Goal: Information Seeking & Learning: Learn about a topic

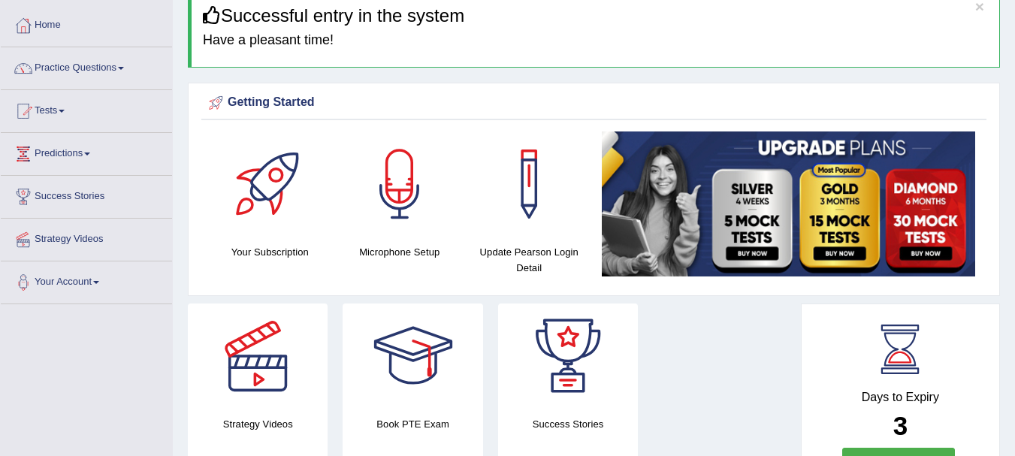
scroll to position [66, 0]
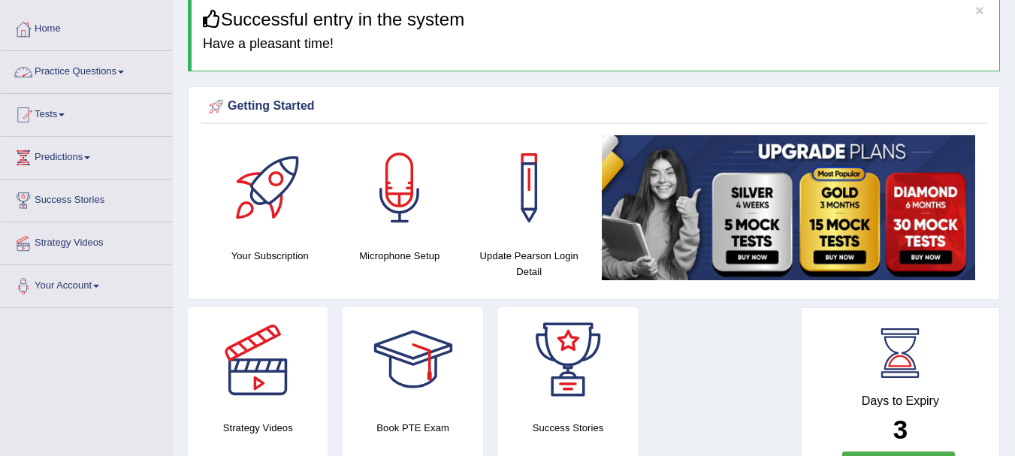
click at [86, 68] on link "Practice Questions" at bounding box center [86, 70] width 171 height 38
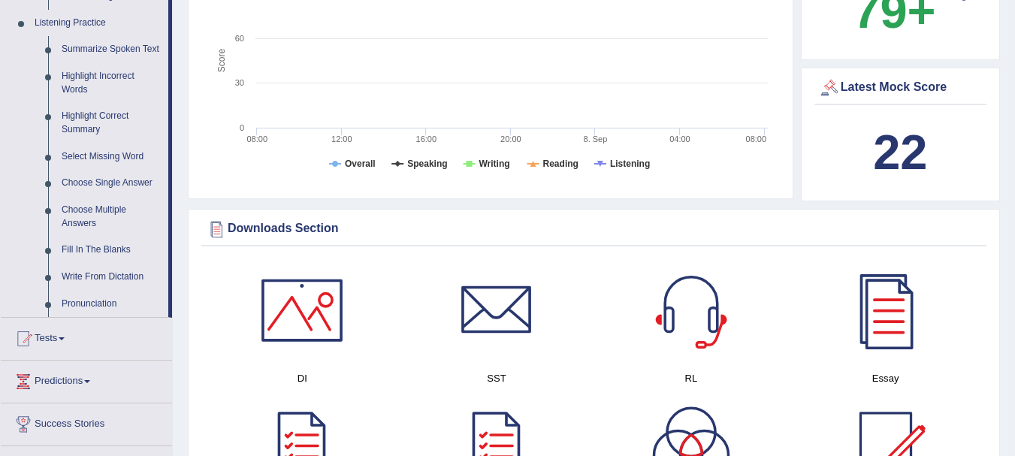
scroll to position [642, 0]
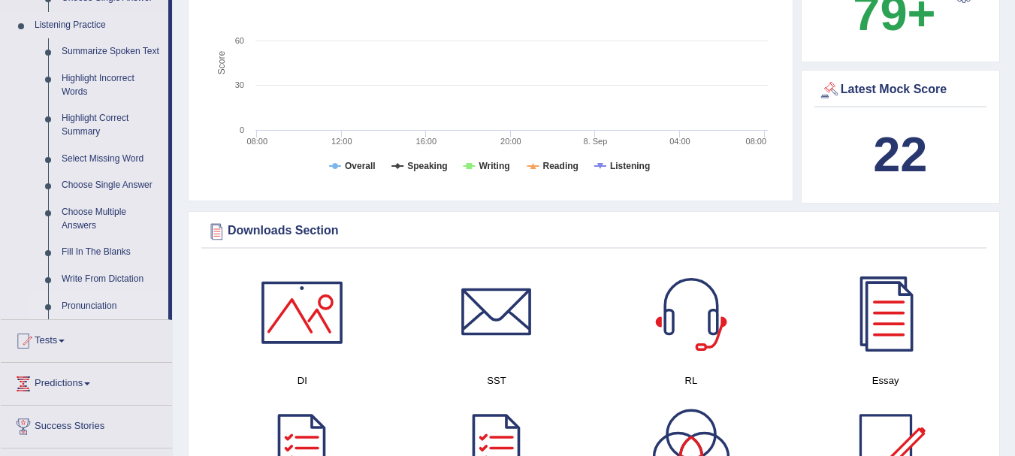
click at [77, 303] on link "Pronunciation" at bounding box center [111, 306] width 113 height 27
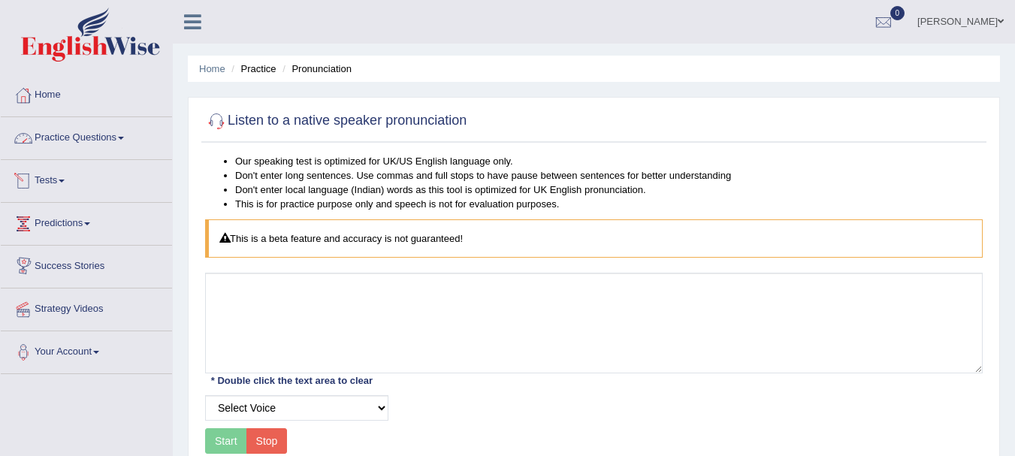
click at [86, 139] on link "Practice Questions" at bounding box center [86, 136] width 171 height 38
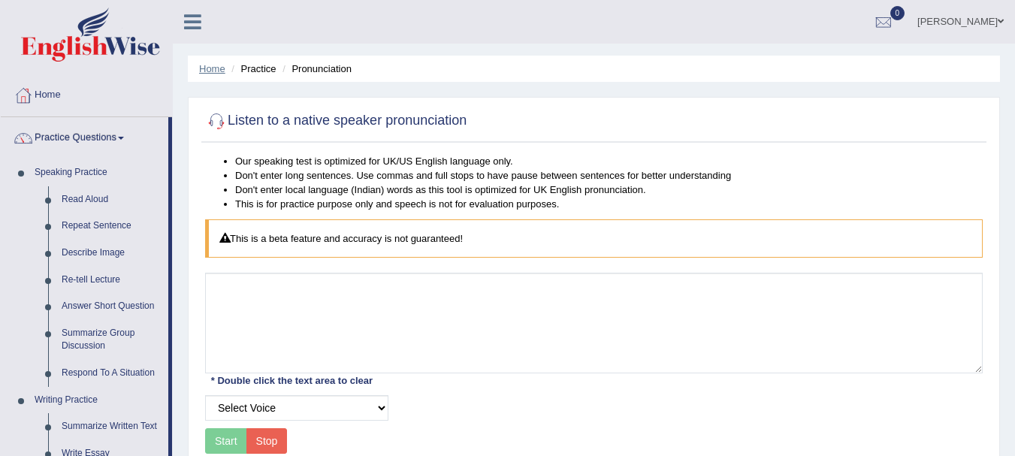
click at [216, 72] on link "Home" at bounding box center [212, 68] width 26 height 11
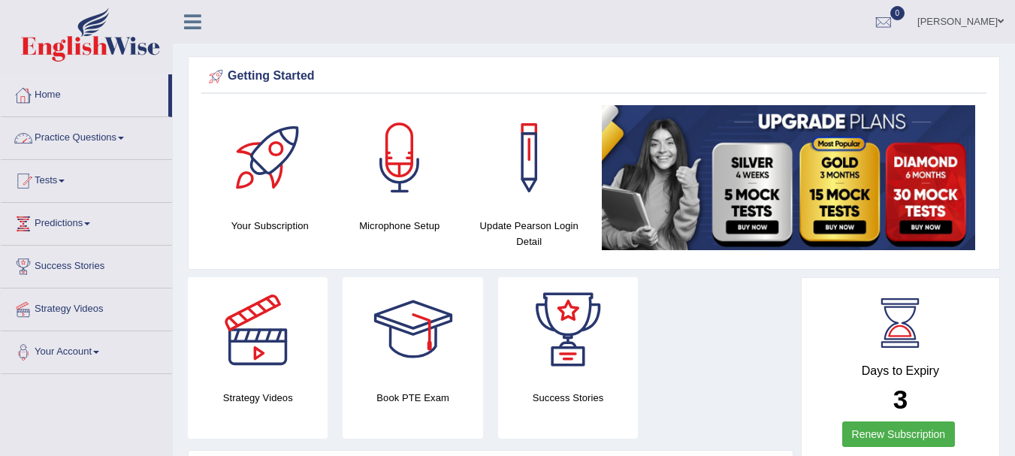
click at [74, 139] on link "Practice Questions" at bounding box center [86, 136] width 171 height 38
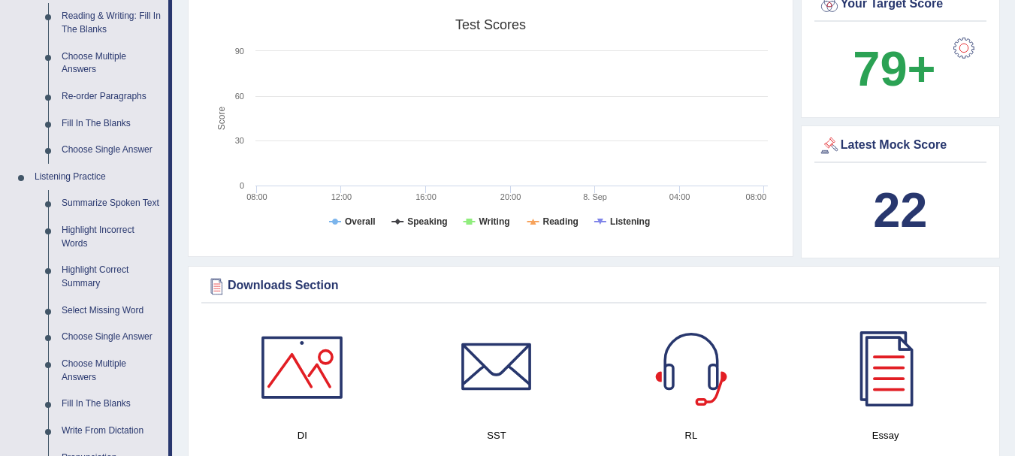
scroll to position [491, 0]
click at [102, 201] on link "Summarize Spoken Text" at bounding box center [111, 202] width 113 height 27
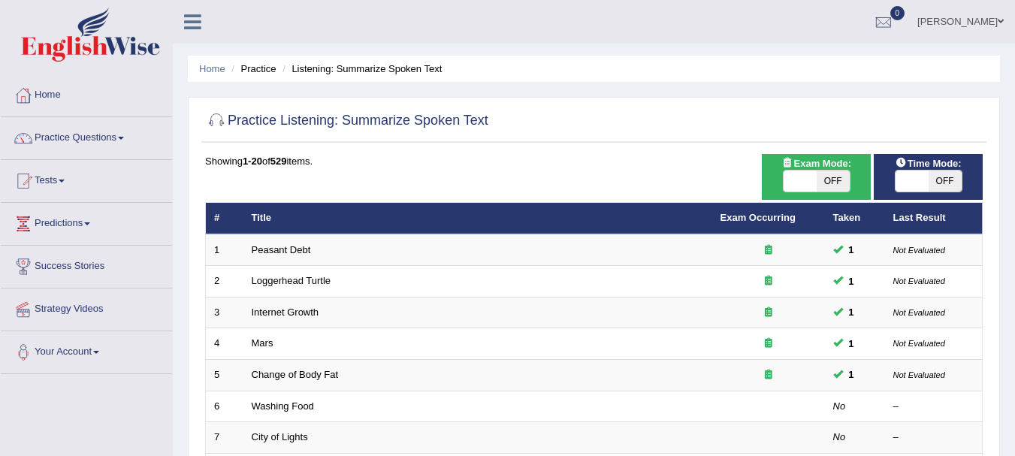
click at [826, 178] on span "OFF" at bounding box center [833, 181] width 33 height 21
checkbox input "true"
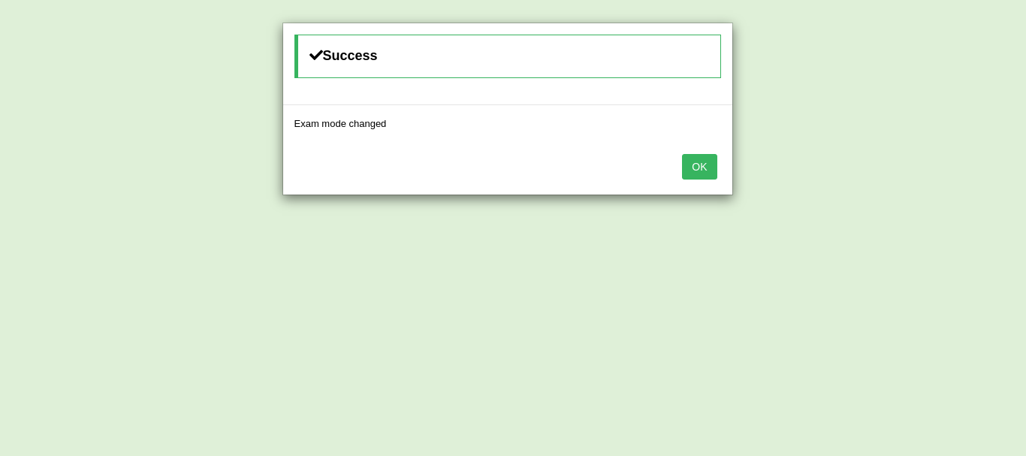
click at [715, 165] on button "OK" at bounding box center [699, 167] width 35 height 26
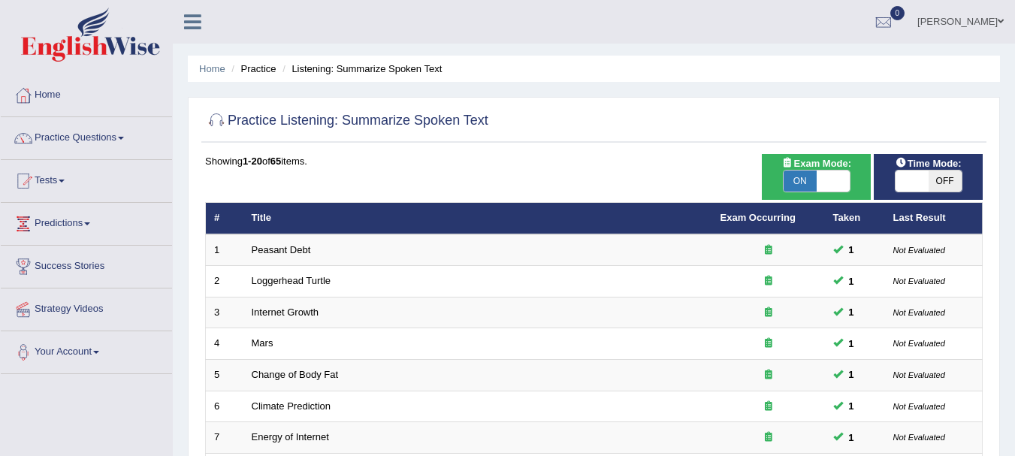
click at [947, 177] on span "OFF" at bounding box center [945, 181] width 33 height 21
checkbox input "true"
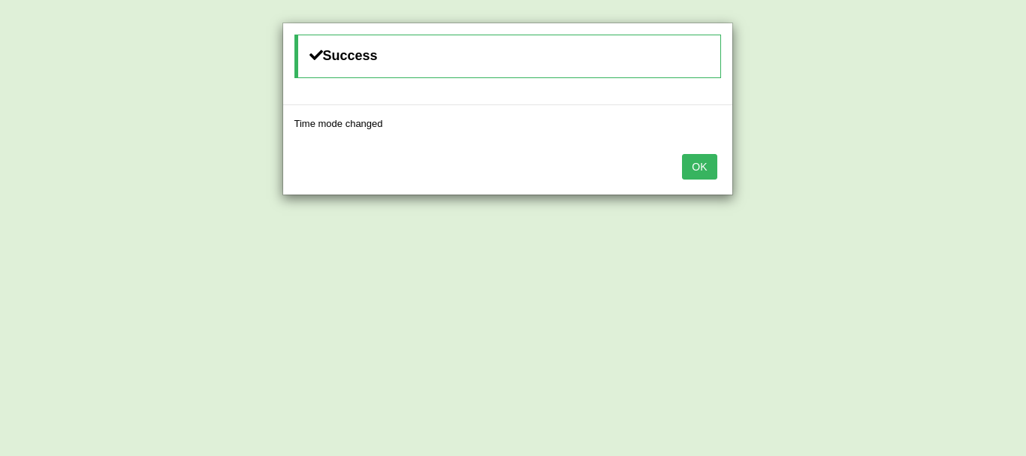
click at [703, 173] on button "OK" at bounding box center [699, 167] width 35 height 26
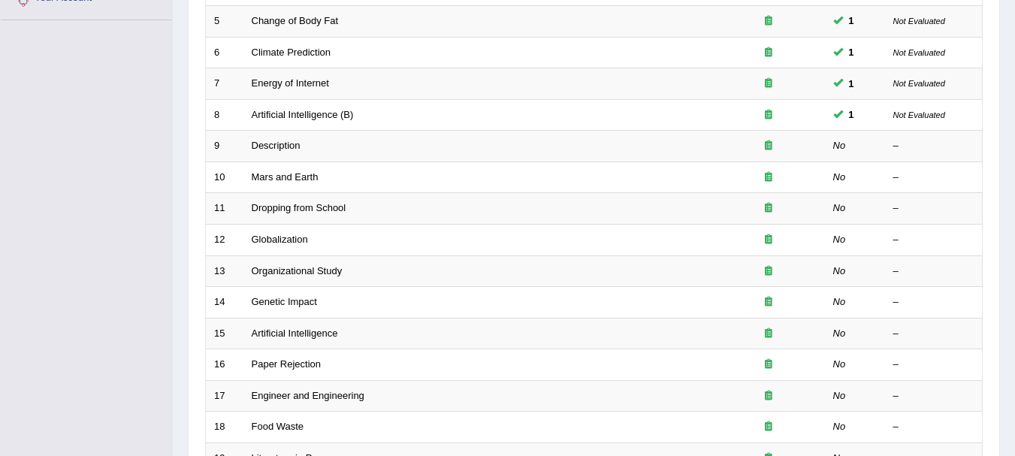
scroll to position [355, 0]
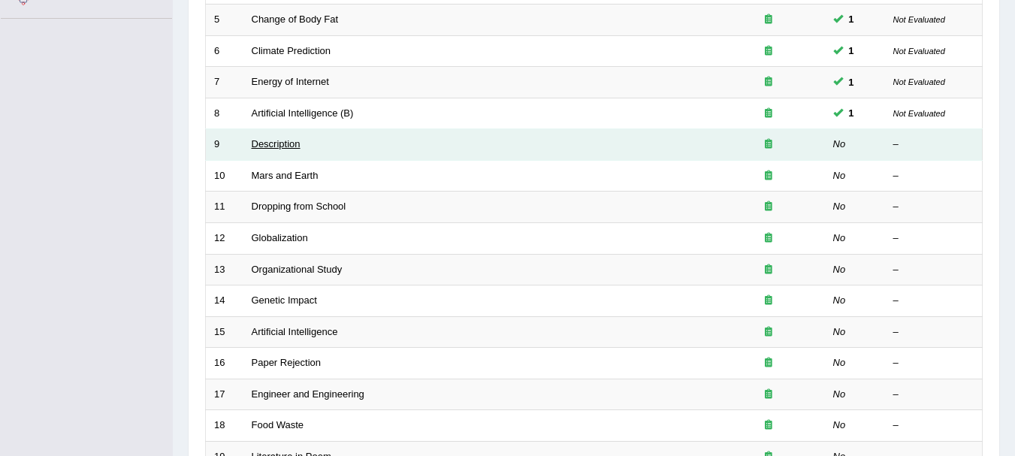
click at [275, 145] on link "Description" at bounding box center [276, 143] width 49 height 11
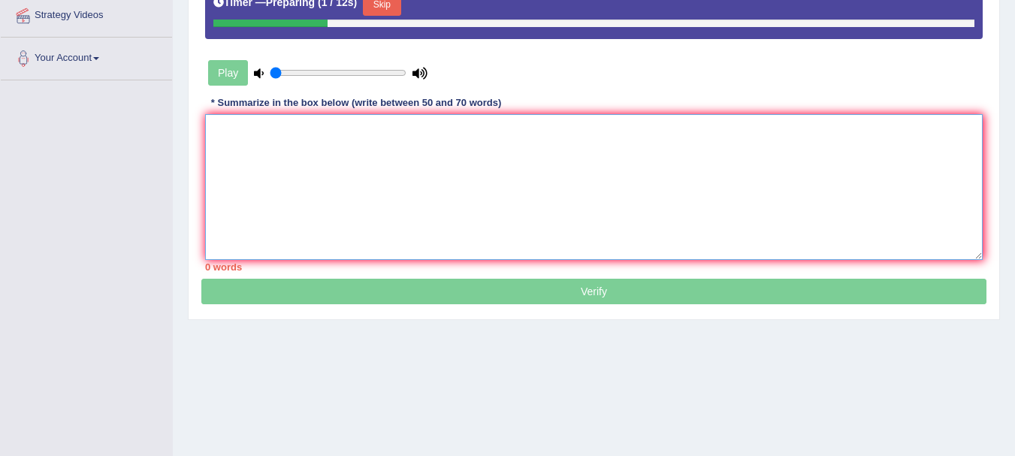
click at [274, 160] on textarea at bounding box center [594, 187] width 778 height 146
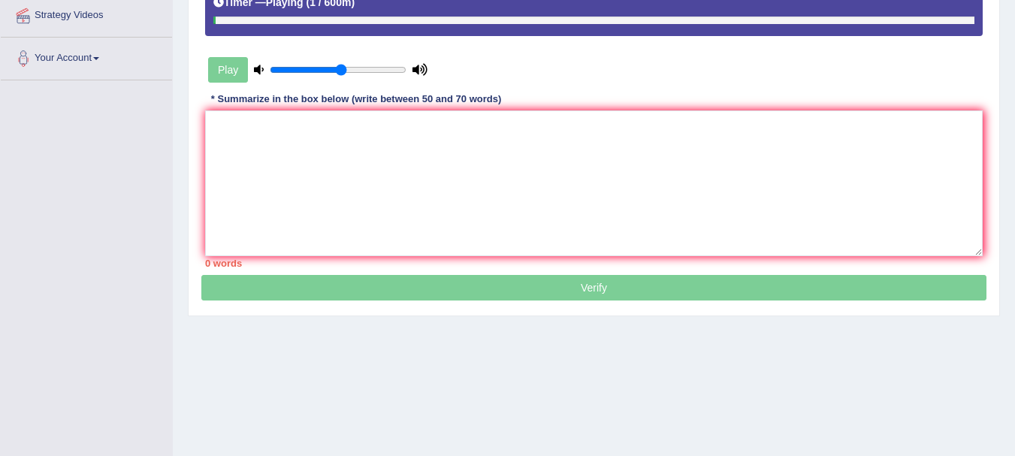
click at [343, 70] on input "range" at bounding box center [338, 70] width 137 height 12
type input "0.8"
click at [372, 70] on input "range" at bounding box center [338, 70] width 137 height 12
click at [304, 167] on textarea at bounding box center [594, 183] width 778 height 146
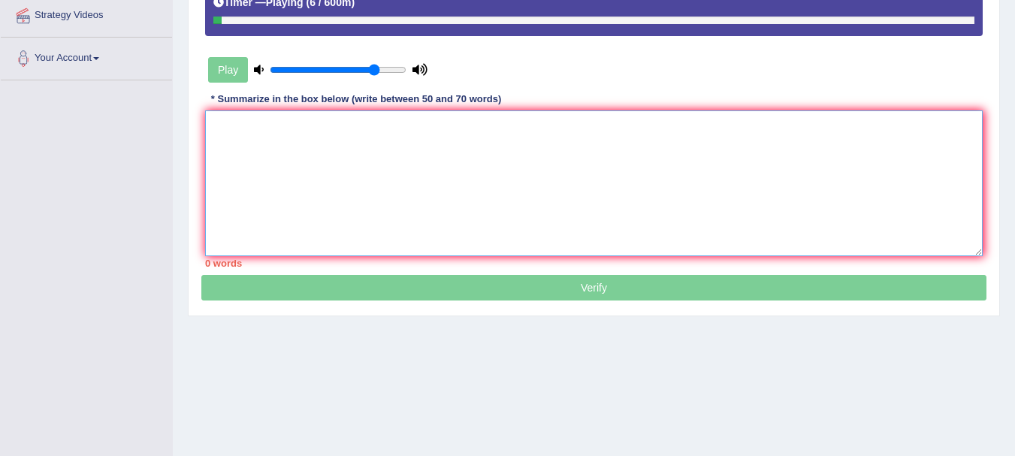
type textarea "b"
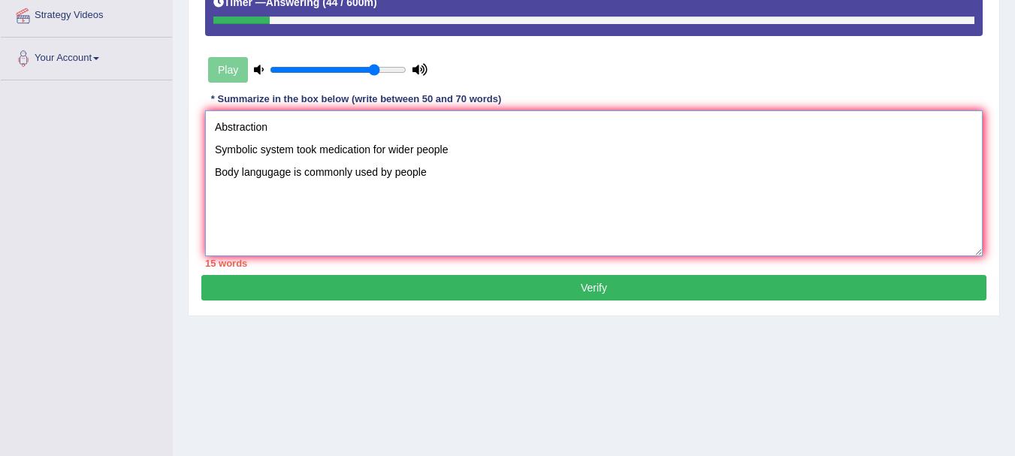
click at [211, 128] on textarea "Abstraction Symbolic system took medication for wider people Body langugage is …" at bounding box center [594, 183] width 778 height 146
click at [475, 127] on textarea "The speaker gives briefly information about abstraction Symbolic system took me…" at bounding box center [594, 183] width 778 height 146
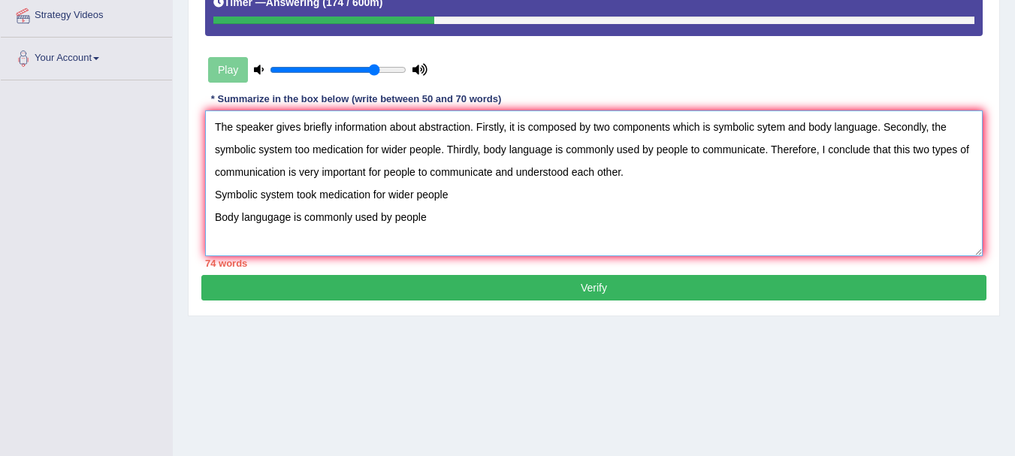
click at [453, 225] on textarea "The speaker gives briefly information about abstraction. Firstly, it is compose…" at bounding box center [594, 183] width 778 height 146
drag, startPoint x: 453, startPoint y: 225, endPoint x: 186, endPoint y: 192, distance: 268.8
click at [186, 192] on div "Home Practice Listening: Summarize Spoken Text Description Next » Report Questi…" at bounding box center [594, 81] width 842 height 751
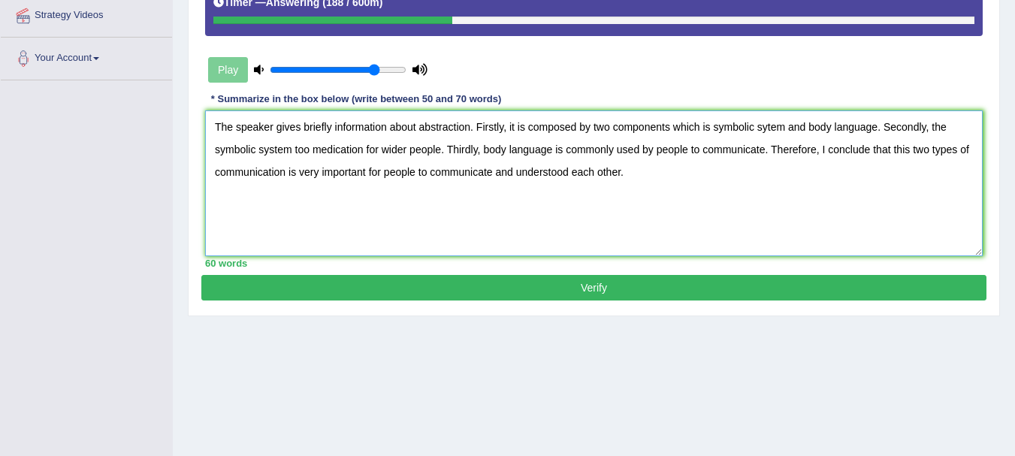
click at [770, 131] on textarea "The speaker gives briefly information about abstraction. Firstly, it is compose…" at bounding box center [594, 183] width 778 height 146
click at [310, 152] on textarea "The speaker gives briefly information about abstraction. Firstly, it is compose…" at bounding box center [594, 183] width 778 height 146
type textarea "The speaker gives briefly information about abstraction. Firstly, it is compose…"
click at [567, 286] on button "Verify" at bounding box center [593, 288] width 785 height 26
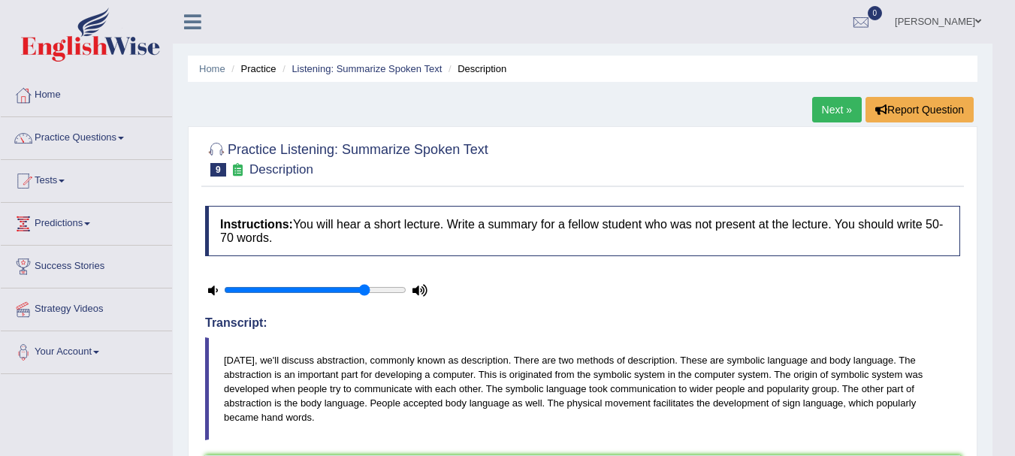
click at [836, 108] on link "Next »" at bounding box center [837, 110] width 50 height 26
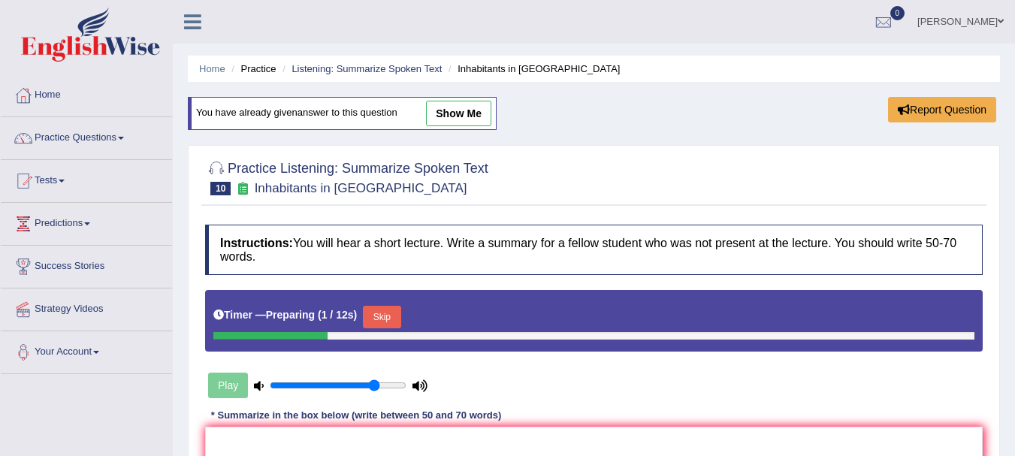
scroll to position [168, 0]
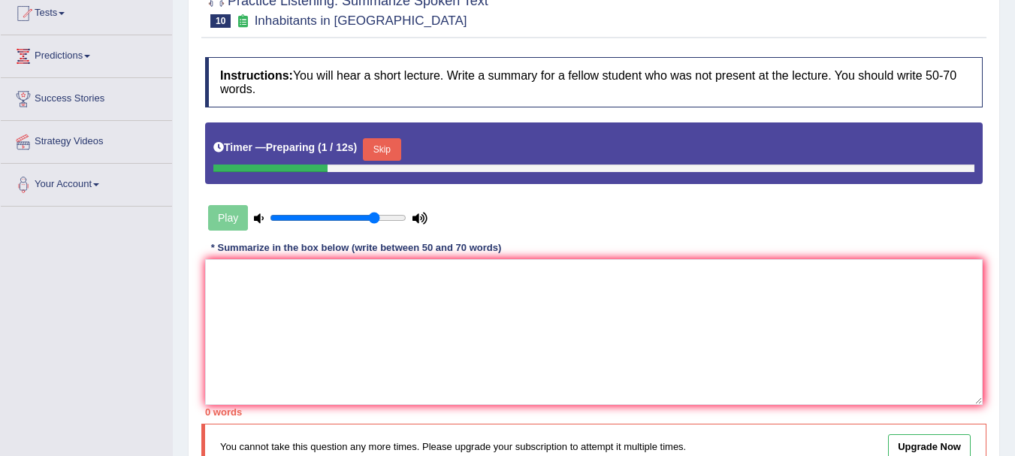
click at [322, 358] on textarea at bounding box center [594, 332] width 778 height 146
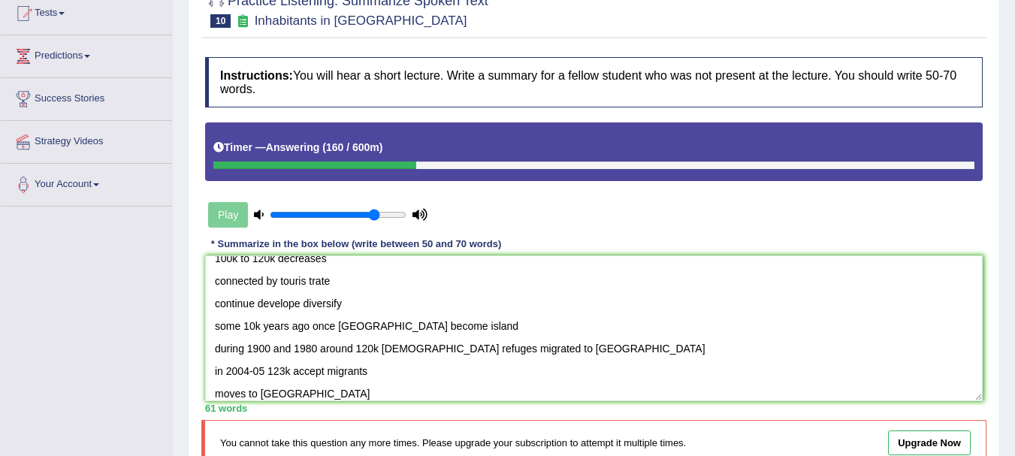
scroll to position [0, 0]
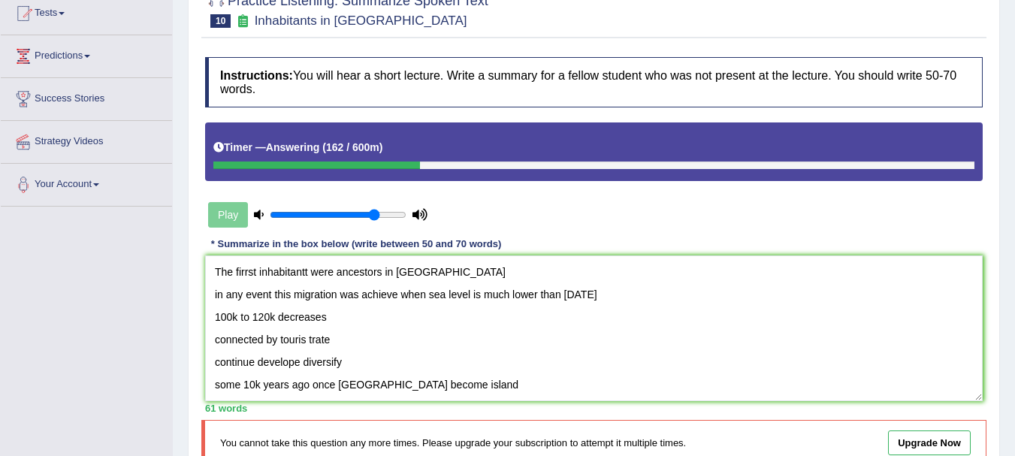
click at [215, 274] on textarea "The firrst inhabitantt were ancestors in australia in any event this migration …" at bounding box center [594, 328] width 778 height 146
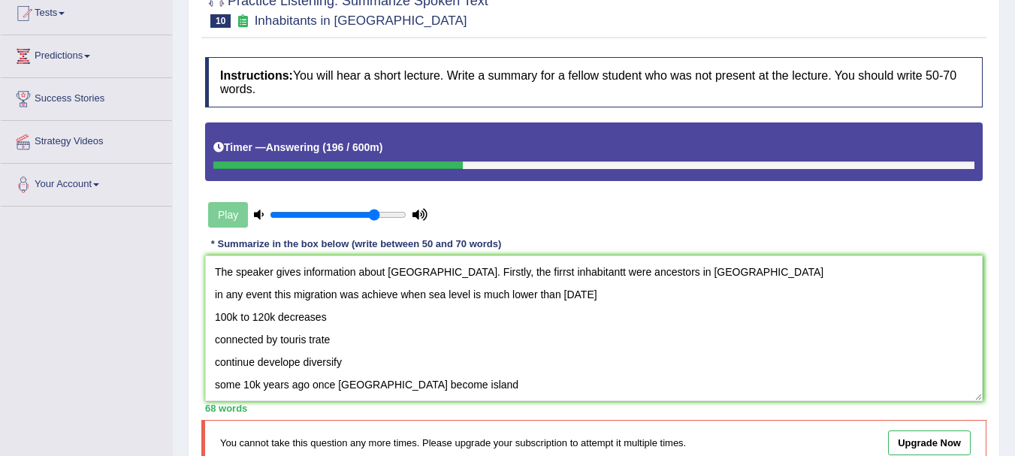
click at [528, 272] on textarea "The speaker gives information about Australia. Firstly, the firrst inhabitantt …" at bounding box center [594, 328] width 778 height 146
click at [497, 274] on textarea "The speaker gives information about Australia. Firstly, the firrst inhabitantt …" at bounding box center [594, 328] width 778 height 146
click at [497, 274] on textarea "The speaker gives information about Australia. Firstly, the inhabitantt were an…" at bounding box center [594, 328] width 778 height 146
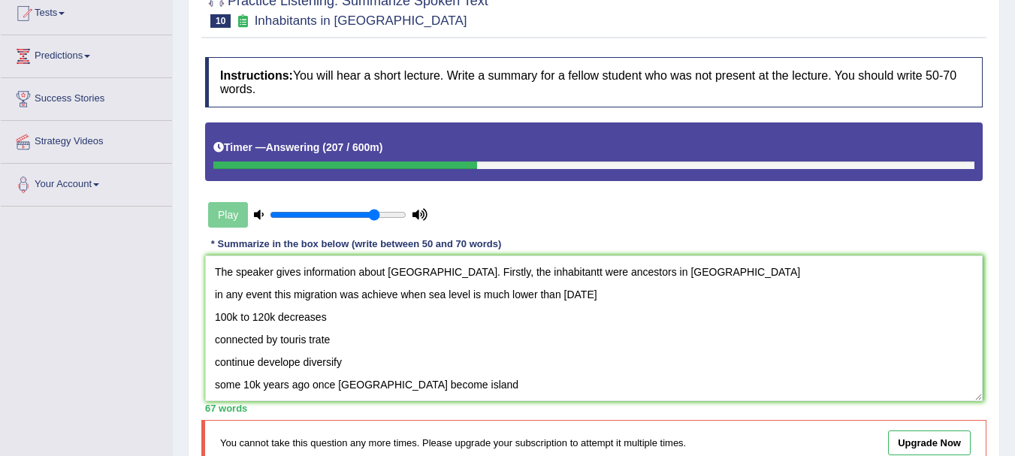
click at [497, 274] on textarea "The speaker gives information about Australia. Firstly, the inhabitantt were an…" at bounding box center [594, 328] width 778 height 146
click at [674, 275] on textarea "The speaker gives information about Australia. Firstly, the inhabitant were anc…" at bounding box center [594, 328] width 778 height 146
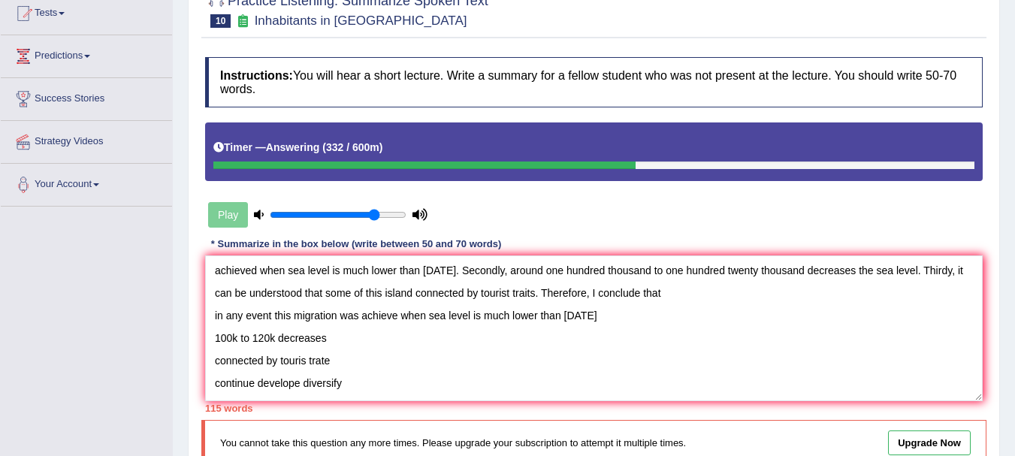
scroll to position [25, 0]
drag, startPoint x: 564, startPoint y: 294, endPoint x: 476, endPoint y: 291, distance: 87.2
click at [476, 291] on textarea "The speaker gives information about Australia. Firstly, the inhabitant were anc…" at bounding box center [594, 328] width 778 height 146
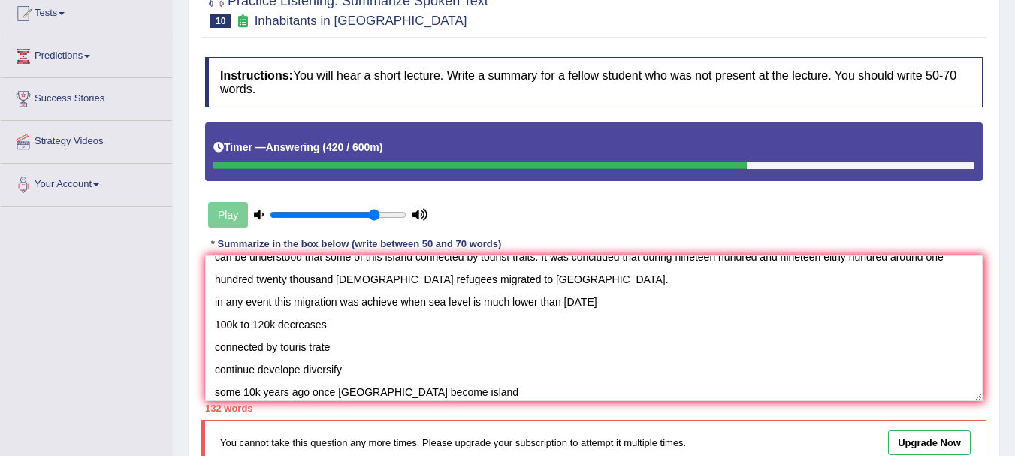
scroll to position [0, 0]
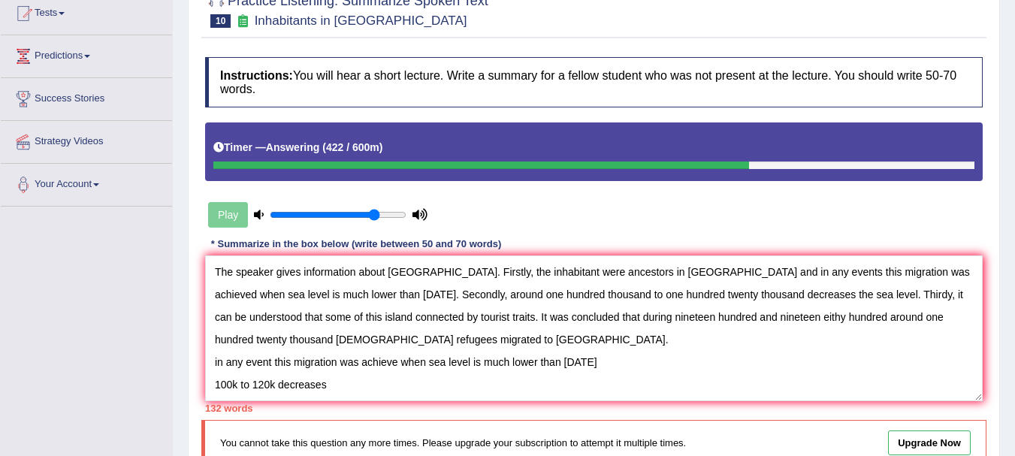
drag, startPoint x: 305, startPoint y: 382, endPoint x: 165, endPoint y: 361, distance: 142.1
click at [165, 361] on div "Toggle navigation Home Practice Questions Speaking Practice Read Aloud Repeat S…" at bounding box center [507, 222] width 1015 height 781
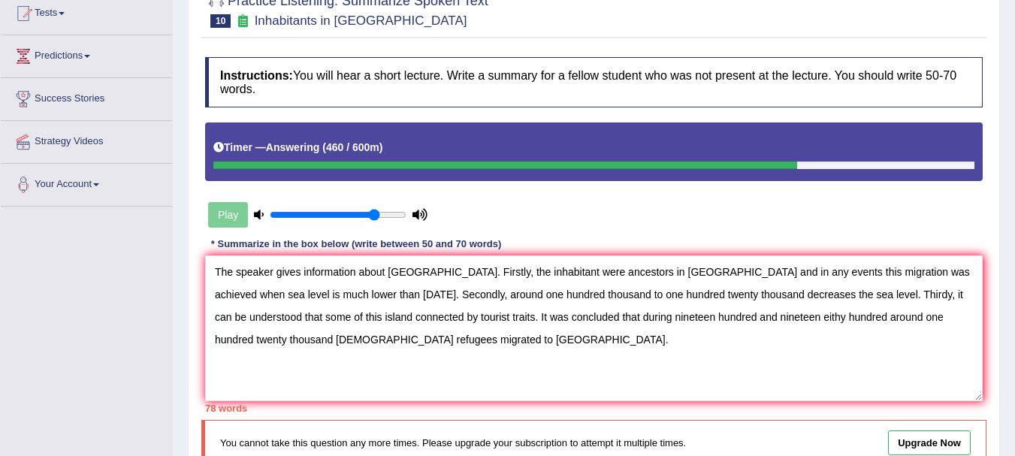
drag, startPoint x: 621, startPoint y: 316, endPoint x: 750, endPoint y: 319, distance: 128.5
click at [750, 319] on textarea "The speaker gives information about Australia. Firstly, the inhabitant were anc…" at bounding box center [594, 328] width 778 height 146
click at [449, 352] on textarea "The speaker gives information about Australia. Firstly, the inhabitant were anc…" at bounding box center [594, 328] width 778 height 146
drag, startPoint x: 623, startPoint y: 316, endPoint x: 747, endPoint y: 318, distance: 124.0
click at [747, 318] on textarea "The speaker gives information about Australia. Firstly, the inhabitant were anc…" at bounding box center [594, 328] width 778 height 146
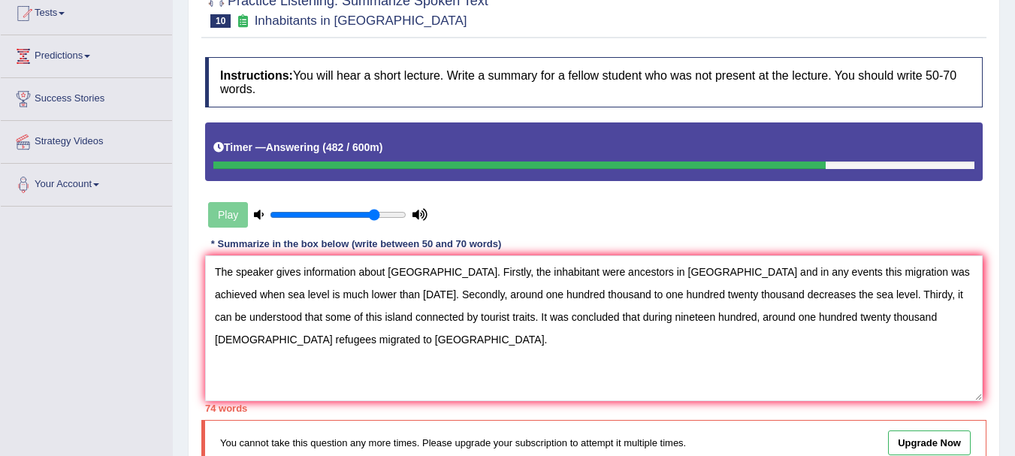
click at [813, 294] on textarea "The speaker gives information about Australia. Firstly, the inhabitant were anc…" at bounding box center [594, 328] width 778 height 146
drag, startPoint x: 485, startPoint y: 316, endPoint x: 404, endPoint y: 316, distance: 81.2
click at [404, 316] on textarea "The speaker gives information about Australia. Firstly, the inhabitant were anc…" at bounding box center [594, 328] width 778 height 146
drag, startPoint x: 682, startPoint y: 273, endPoint x: 709, endPoint y: 274, distance: 27.1
click at [709, 274] on textarea "The speaker gives information about Australia. Firstly, the inhabitant were anc…" at bounding box center [594, 328] width 778 height 146
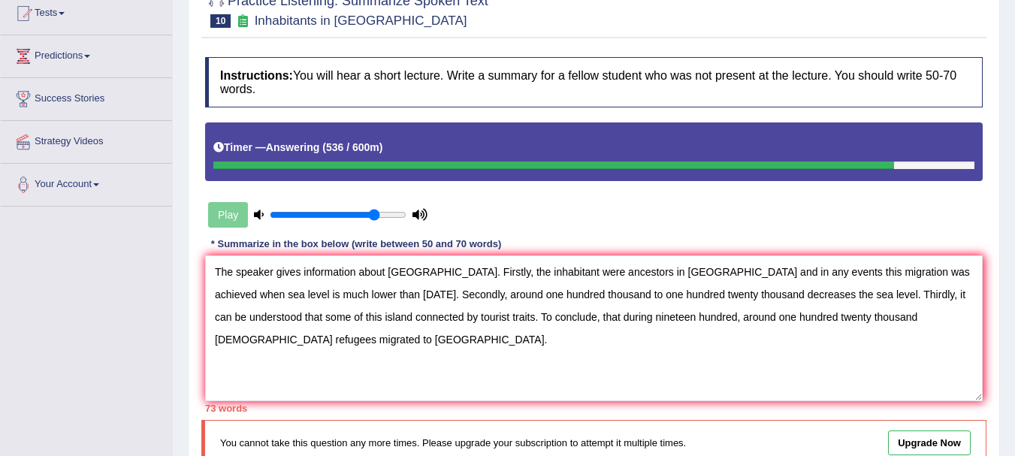
click at [709, 274] on textarea "The speaker gives information about Australia. Firstly, the inhabitant were anc…" at bounding box center [594, 328] width 778 height 146
click at [698, 274] on textarea "The speaker gives information about Australia. Firstly, the inhabitant were anc…" at bounding box center [594, 328] width 778 height 146
click at [773, 272] on textarea "The speaker gives information about Australia. Firstly, the inhabitant were anc…" at bounding box center [594, 328] width 778 height 146
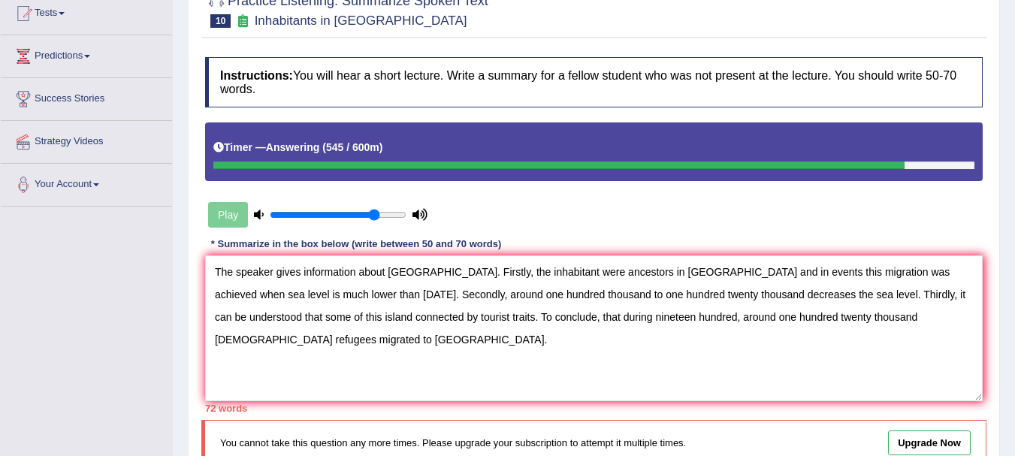
click at [773, 272] on textarea "The speaker gives information about Australia. Firstly, the inhabitant were anc…" at bounding box center [594, 328] width 778 height 146
click at [872, 271] on textarea "The speaker gives information about Australia. Firstly, the inhabitant were anc…" at bounding box center [594, 328] width 778 height 146
drag, startPoint x: 498, startPoint y: 295, endPoint x: 382, endPoint y: 298, distance: 115.8
click at [382, 298] on textarea "The speaker gives information about Australia. Firstly, the inhabitant were anc…" at bounding box center [594, 328] width 778 height 146
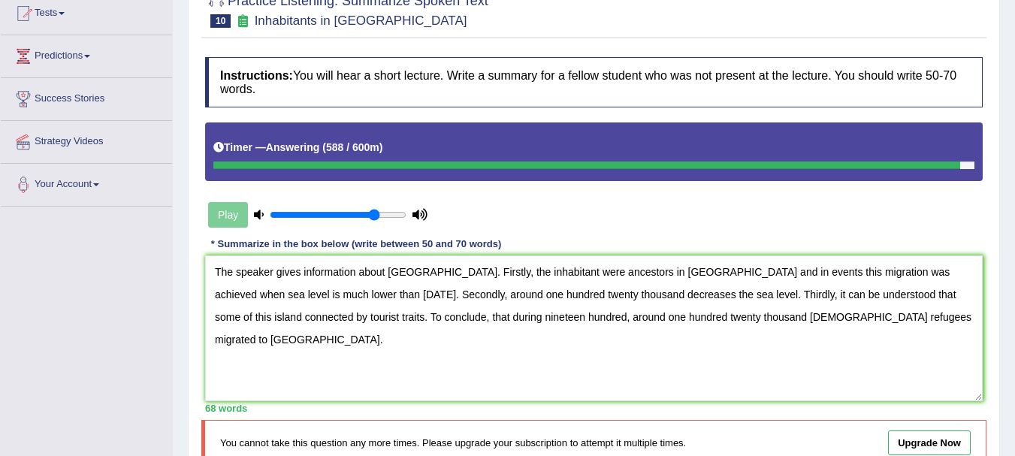
click at [478, 323] on textarea "The speaker gives information about Australia. Firstly, the inhabitant were anc…" at bounding box center [594, 328] width 778 height 146
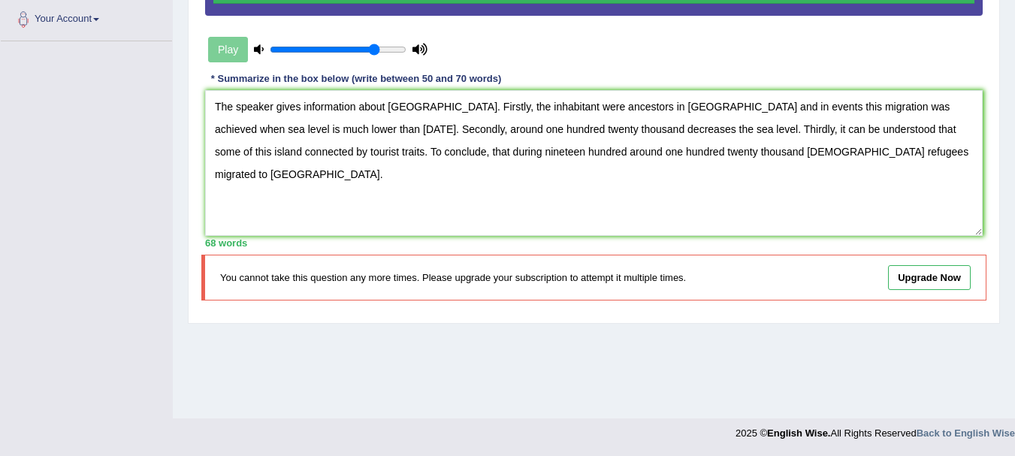
type textarea "The speaker gives information about Australia. Firstly, the inhabitant were anc…"
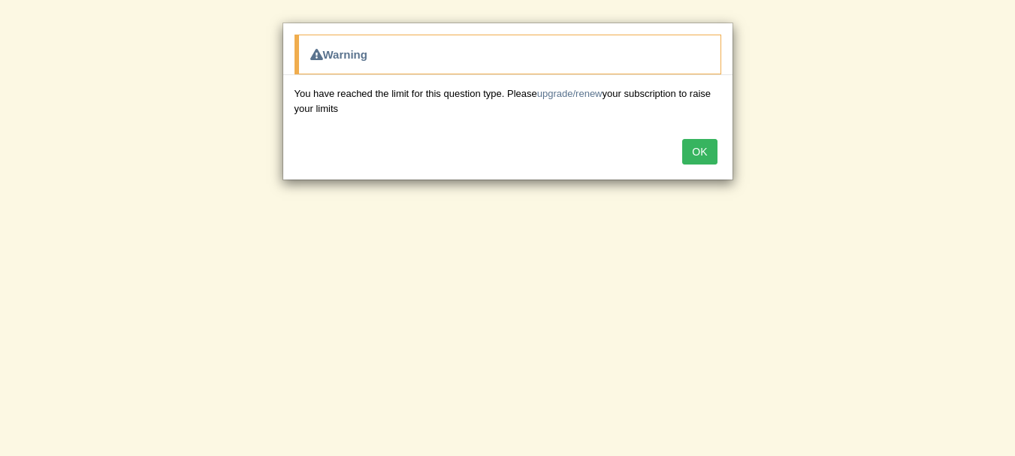
click at [689, 159] on button "OK" at bounding box center [699, 152] width 35 height 26
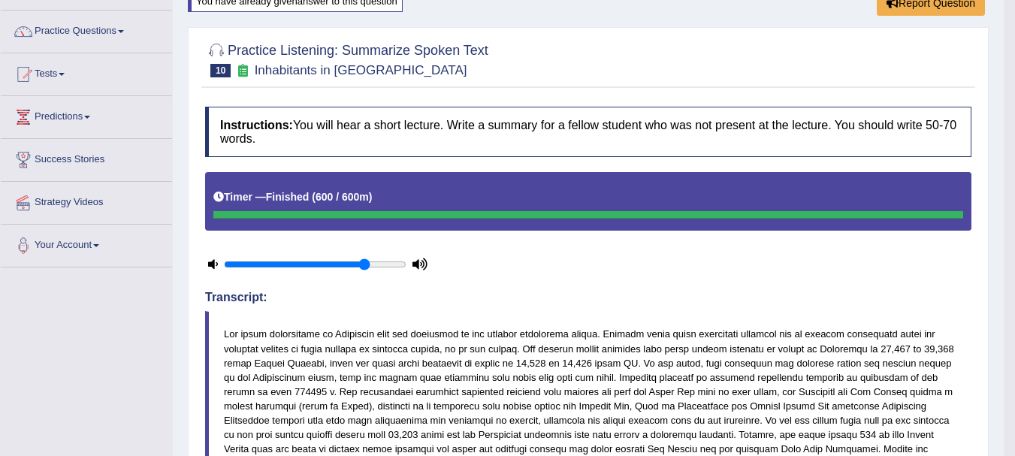
scroll to position [0, 0]
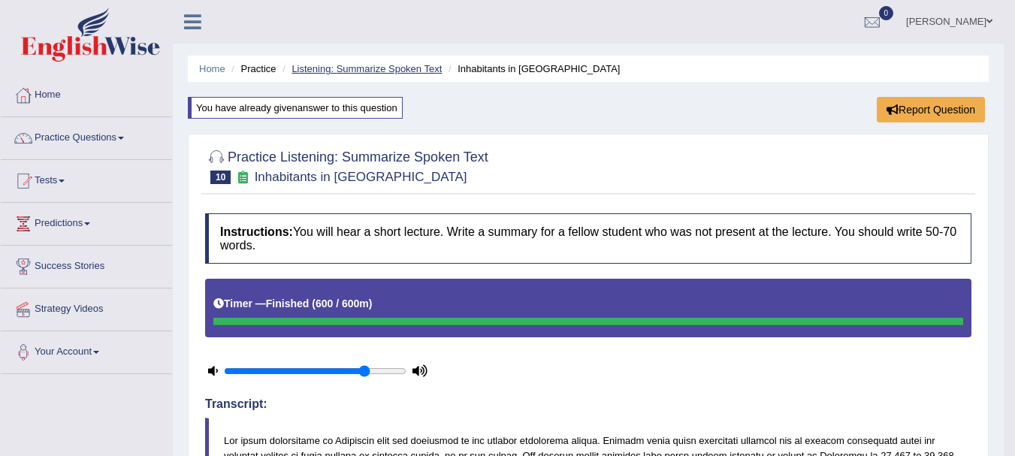
click at [359, 69] on link "Listening: Summarize Spoken Text" at bounding box center [367, 68] width 150 height 11
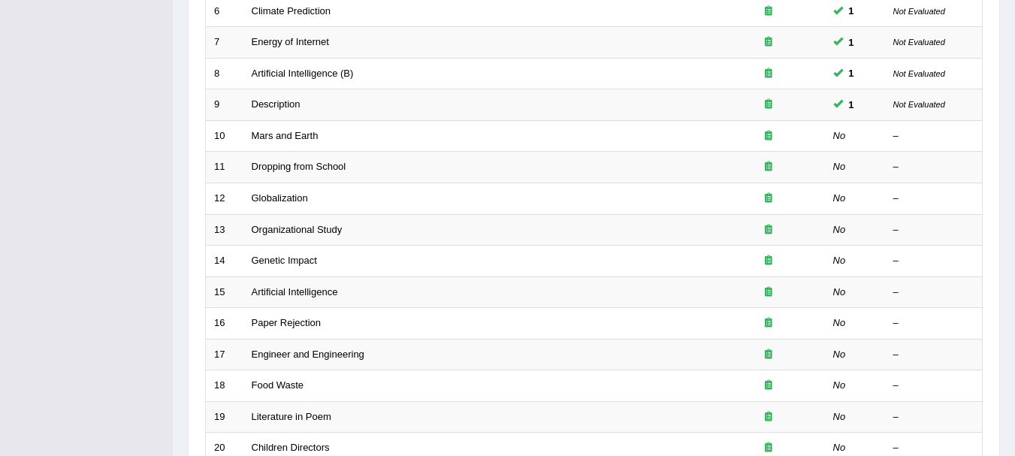
click at [286, 140] on link "Mars and Earth" at bounding box center [285, 135] width 67 height 11
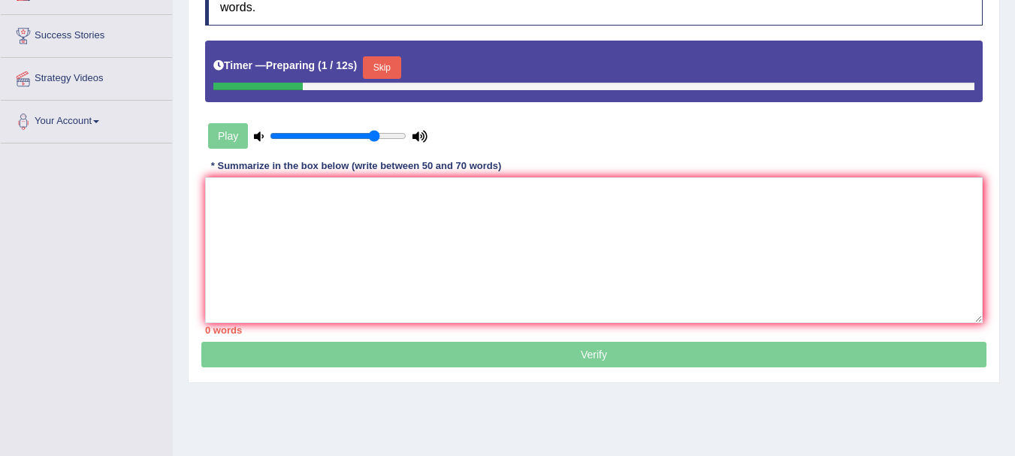
scroll to position [231, 0]
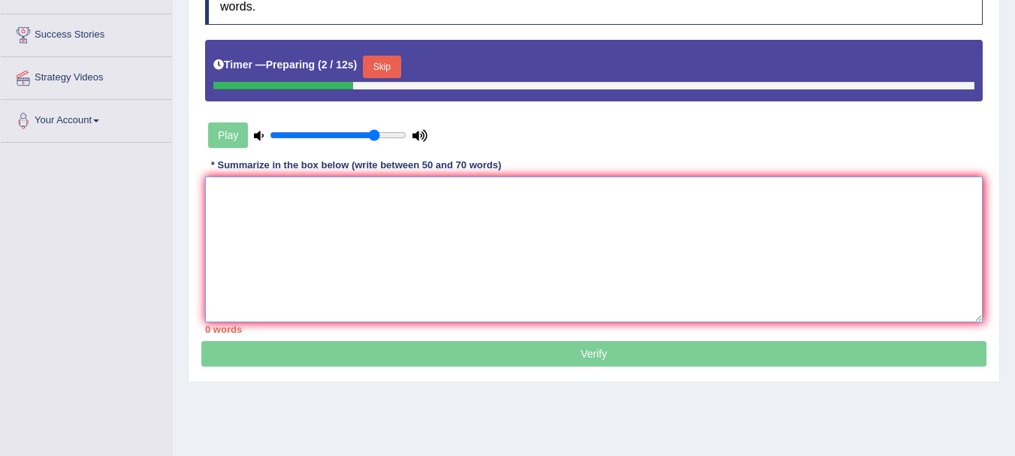
click at [262, 209] on textarea at bounding box center [594, 250] width 778 height 146
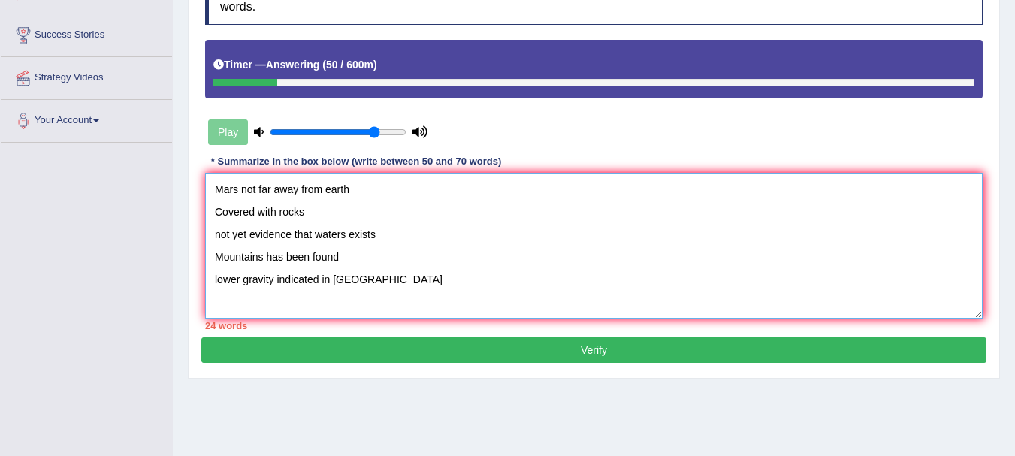
click at [213, 186] on textarea "Mars not far away from earth Covered with rocks not yet evidence that waters ex…" at bounding box center [594, 246] width 778 height 146
click at [413, 192] on textarea "The speaker gives information about Mars not far away from earth Covered with r…" at bounding box center [594, 246] width 778 height 146
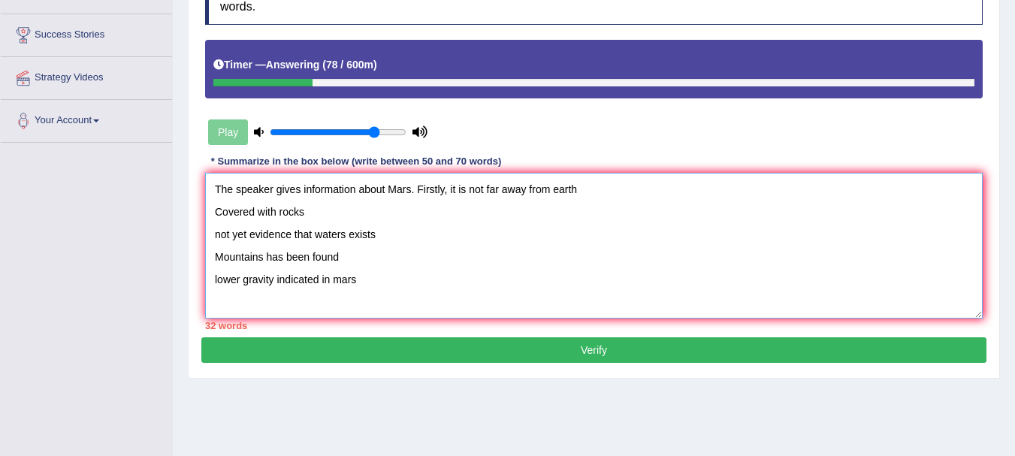
click at [555, 189] on textarea "The speaker gives information about Mars. Firstly, it is not far away from eart…" at bounding box center [594, 246] width 778 height 146
click at [597, 179] on textarea "The speaker gives information about Mars. Firstly, it is not far away from Eart…" at bounding box center [594, 246] width 778 height 146
click at [740, 196] on textarea "The speaker gives information about Mars. Firstly, it is not far away from Eart…" at bounding box center [594, 246] width 778 height 146
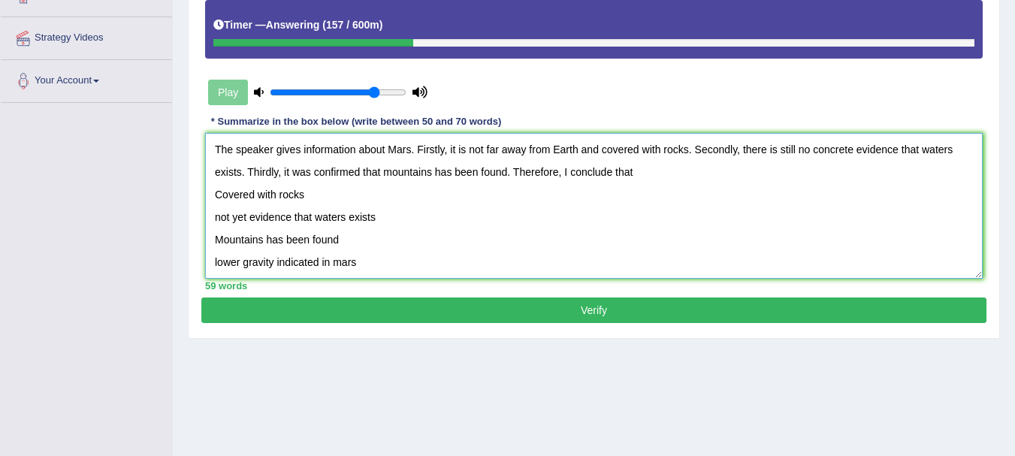
scroll to position [272, 0]
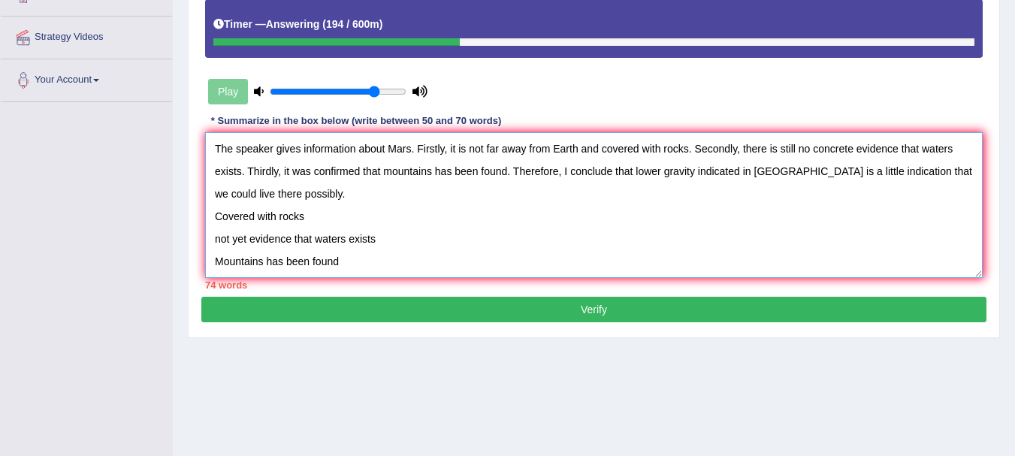
drag, startPoint x: 377, startPoint y: 261, endPoint x: 203, endPoint y: 222, distance: 178.7
click at [203, 222] on div "Instructions: You will hear a short lecture. Write a summary for a fellow stude…" at bounding box center [593, 111] width 785 height 370
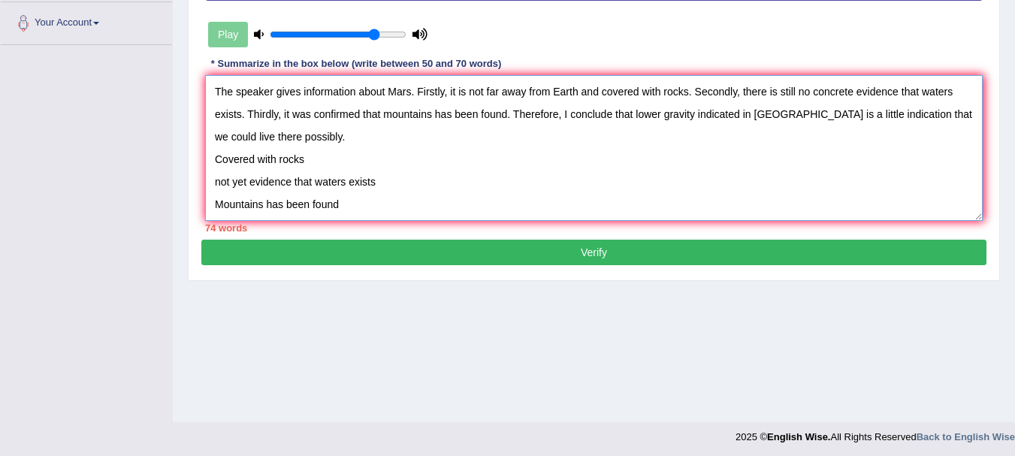
scroll to position [23, 0]
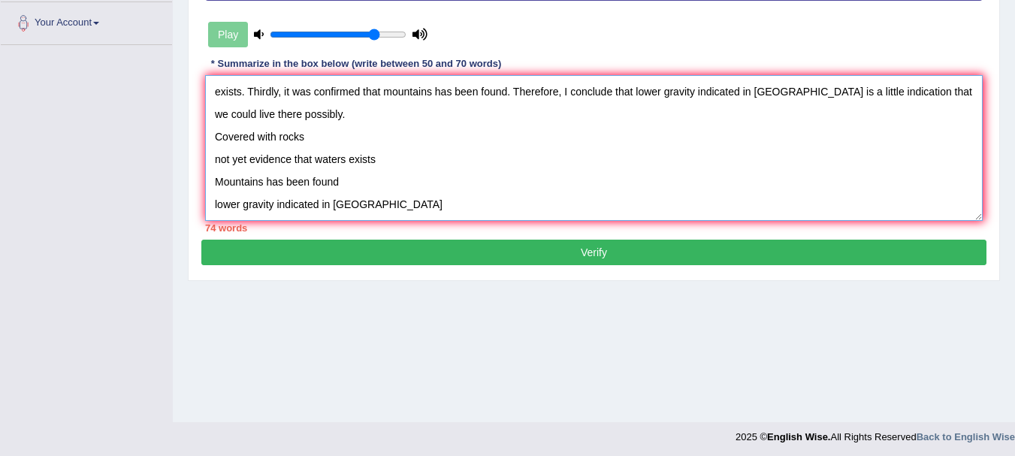
drag, startPoint x: 367, startPoint y: 205, endPoint x: 191, endPoint y: 143, distance: 186.6
click at [191, 143] on div "Practice Listening: Summarize Spoken Text 10 Mars and Earth Instructions: You w…" at bounding box center [594, 39] width 812 height 484
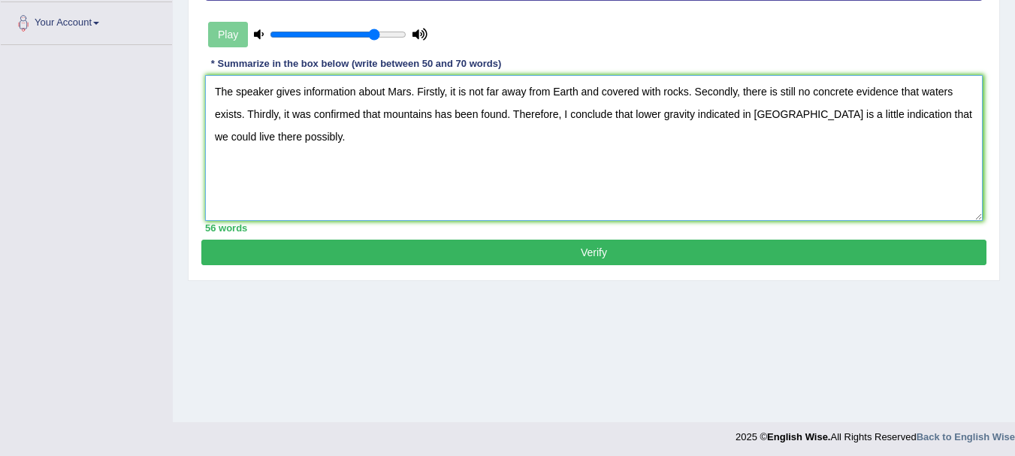
scroll to position [0, 0]
click at [303, 88] on textarea "The speaker gives information about Mars. Firstly, it is not far away from Eart…" at bounding box center [594, 148] width 778 height 146
drag, startPoint x: 317, startPoint y: 110, endPoint x: 394, endPoint y: 210, distance: 125.9
click at [394, 210] on textarea "The speaker gives briefly information about Mars. Firstly, it is not far away f…" at bounding box center [594, 148] width 778 height 146
click at [326, 118] on textarea "The speaker gives briefly information about Mars. Firstly, it is not far away f…" at bounding box center [594, 148] width 778 height 146
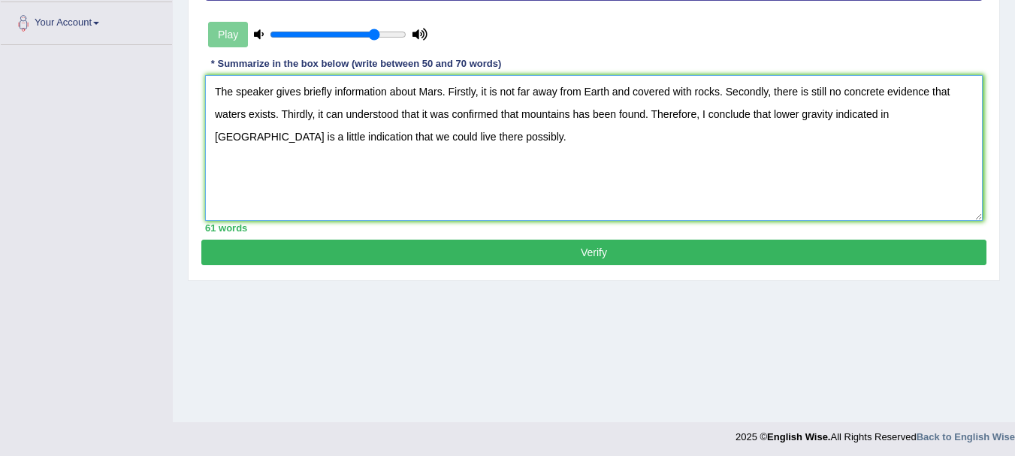
drag, startPoint x: 243, startPoint y: 113, endPoint x: 311, endPoint y: 217, distance: 123.8
click at [311, 217] on textarea "The speaker gives briefly information about Mars. Firstly, it is not far away f…" at bounding box center [594, 148] width 778 height 146
drag, startPoint x: 240, startPoint y: 112, endPoint x: 370, endPoint y: 218, distance: 167.1
click at [370, 218] on textarea "The speaker gives briefly information about Mars. Firstly, it is not far away f…" at bounding box center [594, 148] width 778 height 146
click at [245, 118] on textarea "The speaker gives briefly information about Mars. Firstly, it is not far away f…" at bounding box center [594, 148] width 778 height 146
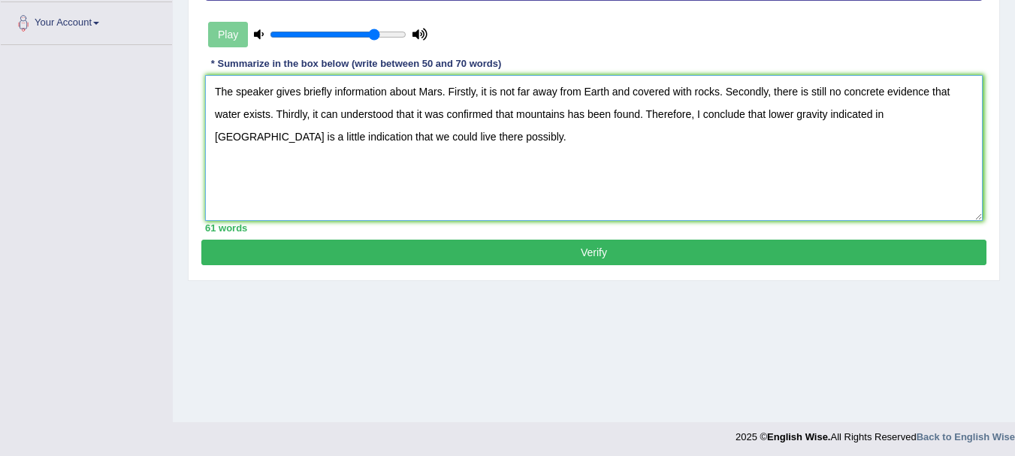
click at [346, 116] on textarea "The speaker gives briefly information about Mars. Firstly, it is not far away f…" at bounding box center [594, 148] width 778 height 146
click at [341, 118] on textarea "The speaker gives briefly information about Mars. Firstly, it is not far away f…" at bounding box center [594, 148] width 778 height 146
drag, startPoint x: 327, startPoint y: 139, endPoint x: 408, endPoint y: 142, distance: 81.2
click at [408, 142] on textarea "The speaker gives briefly information about Mars. Firstly, it is not far away f…" at bounding box center [594, 148] width 778 height 146
type textarea "The speaker gives briefly information about Mars. Firstly, it is not far away f…"
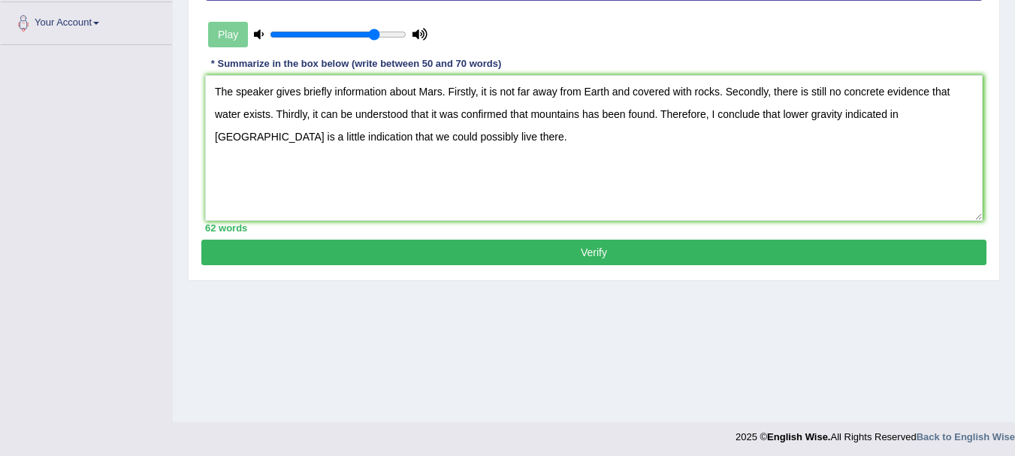
click at [428, 246] on button "Verify" at bounding box center [593, 253] width 785 height 26
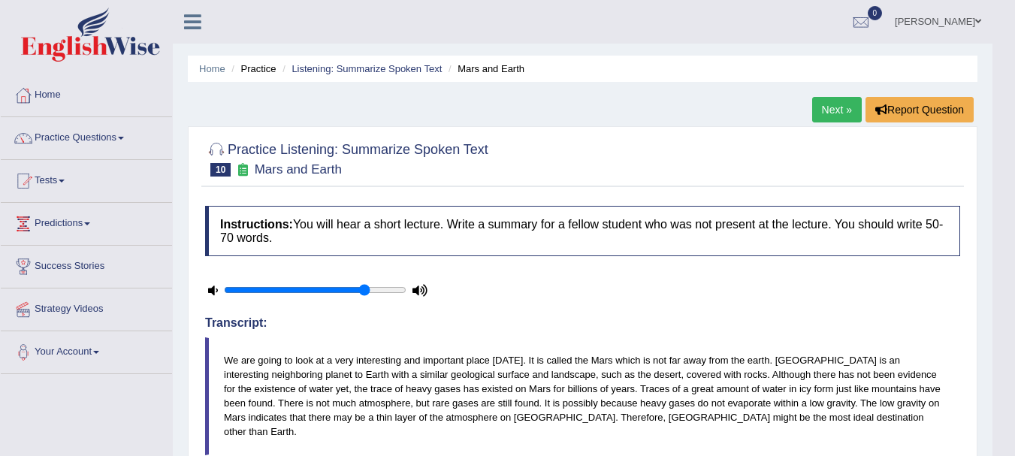
click at [249, 69] on li "Practice" at bounding box center [252, 69] width 48 height 14
click at [328, 69] on link "Listening: Summarize Spoken Text" at bounding box center [367, 68] width 150 height 11
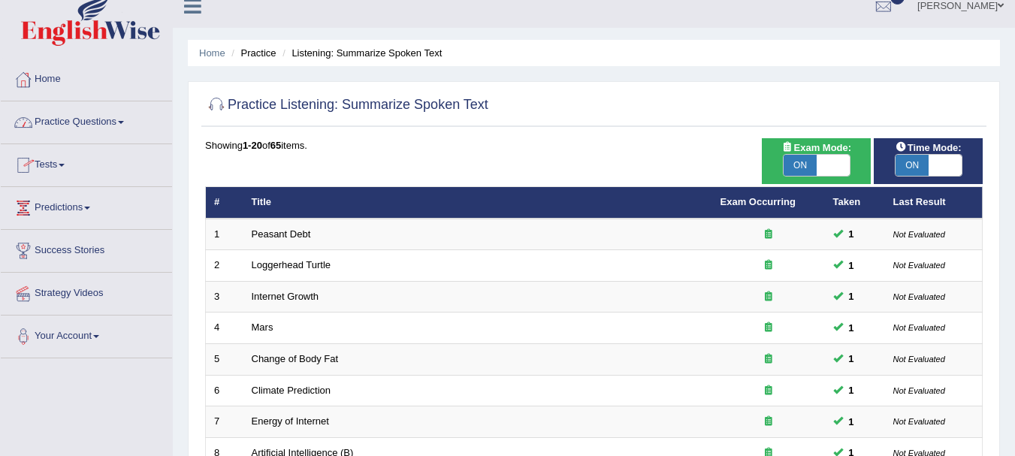
click at [62, 119] on link "Practice Questions" at bounding box center [86, 120] width 171 height 38
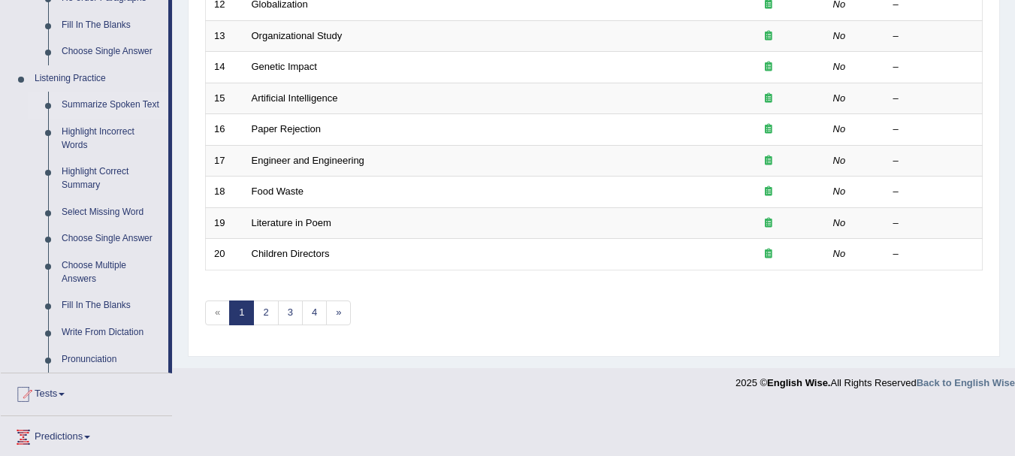
scroll to position [592, 0]
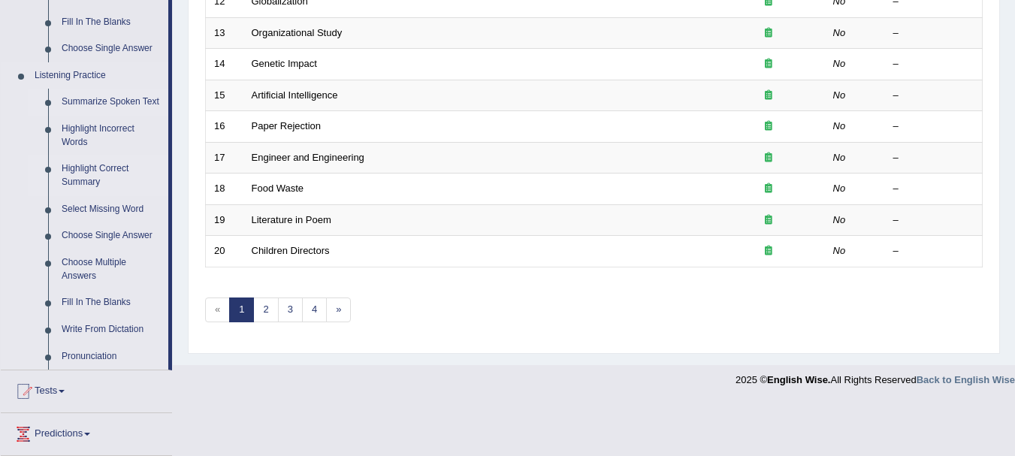
click at [88, 177] on link "Highlight Correct Summary" at bounding box center [111, 176] width 113 height 40
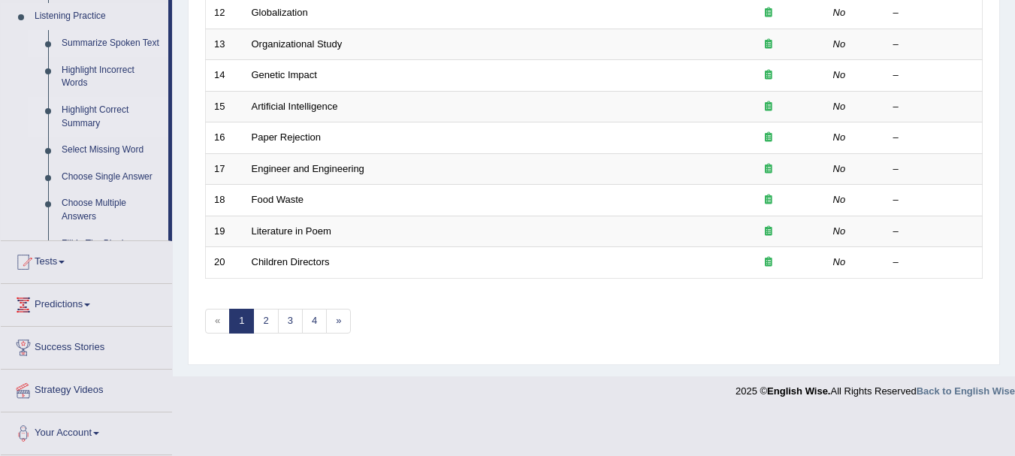
scroll to position [539, 0]
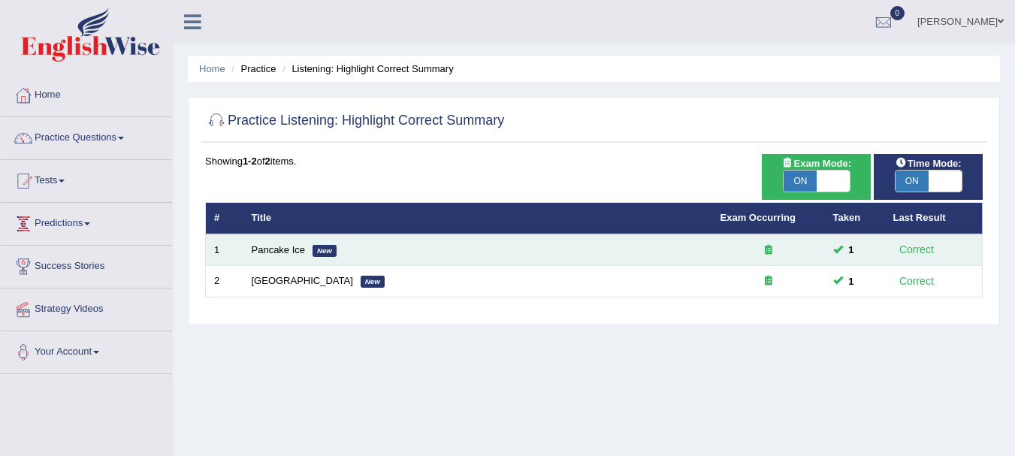
click at [286, 255] on td "Pancake Ice New" at bounding box center [477, 250] width 469 height 32
click at [280, 249] on link "Pancake Ice" at bounding box center [279, 249] width 54 height 11
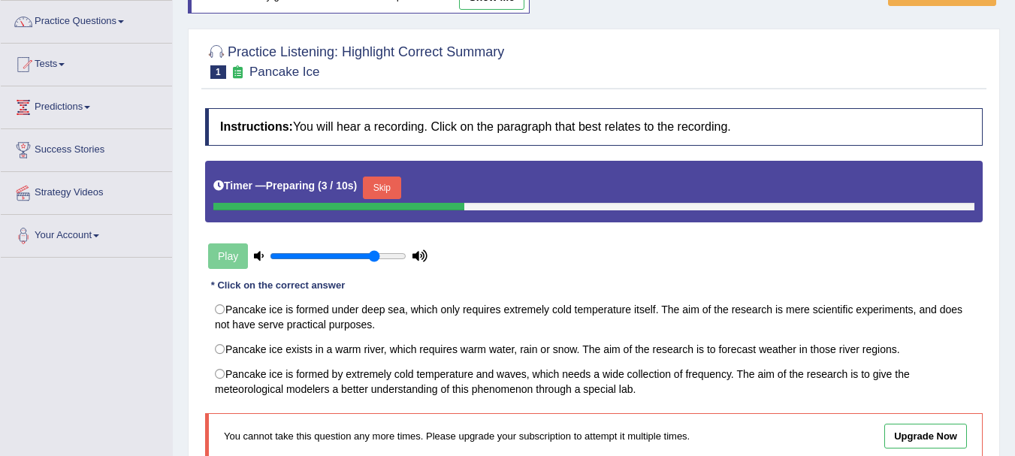
scroll to position [40, 0]
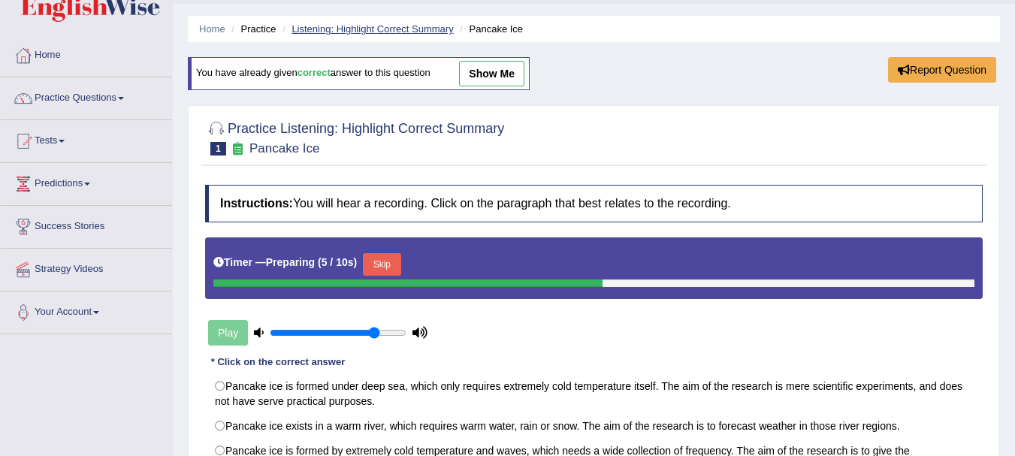
click at [307, 30] on link "Listening: Highlight Correct Summary" at bounding box center [373, 28] width 162 height 11
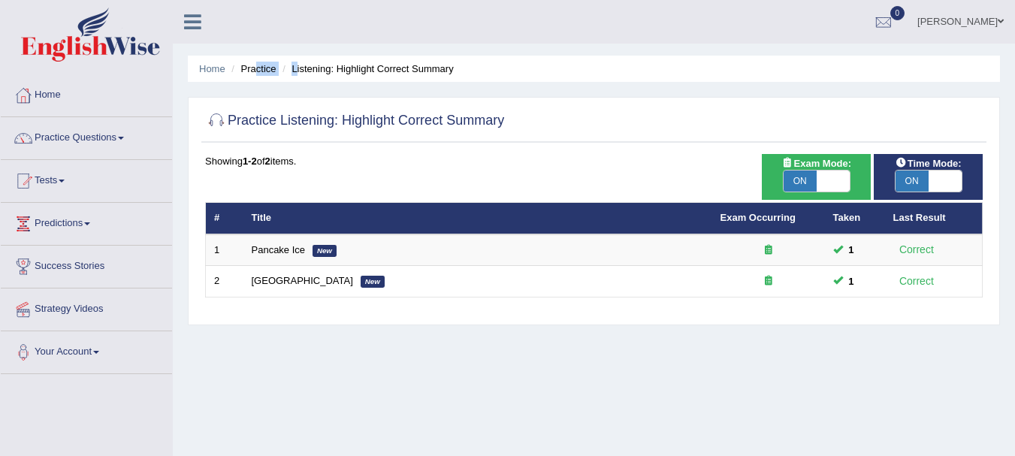
drag, startPoint x: 298, startPoint y: 71, endPoint x: 258, endPoint y: 71, distance: 40.6
click at [258, 71] on ul "Home Practice Listening: Highlight Correct Summary" at bounding box center [594, 69] width 812 height 26
click at [258, 71] on li "Practice" at bounding box center [252, 69] width 48 height 14
click at [100, 131] on link "Practice Questions" at bounding box center [86, 136] width 171 height 38
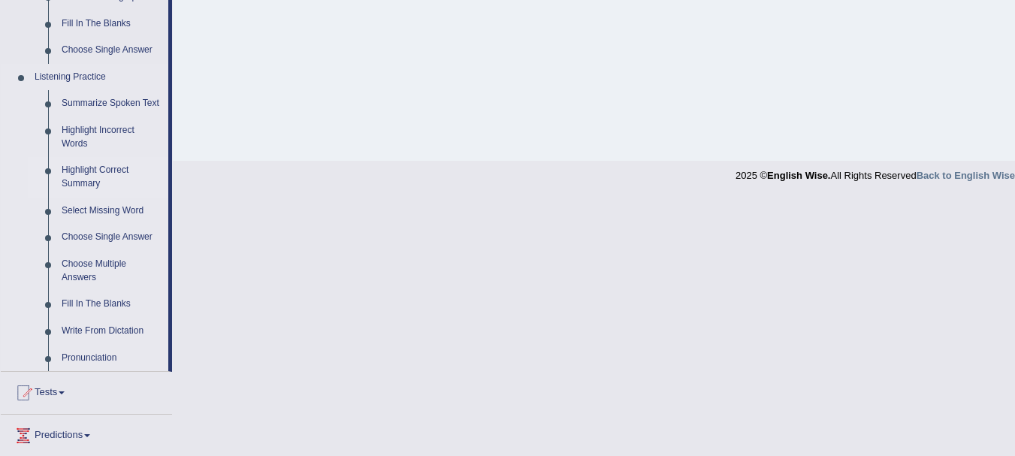
scroll to position [591, 0]
click at [80, 330] on link "Write From Dictation" at bounding box center [111, 330] width 113 height 27
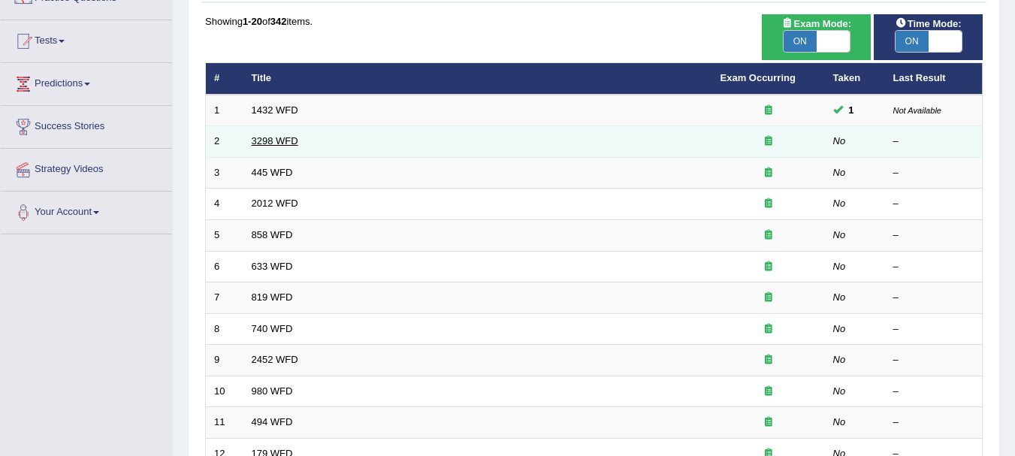
click at [266, 141] on link "3298 WFD" at bounding box center [275, 140] width 47 height 11
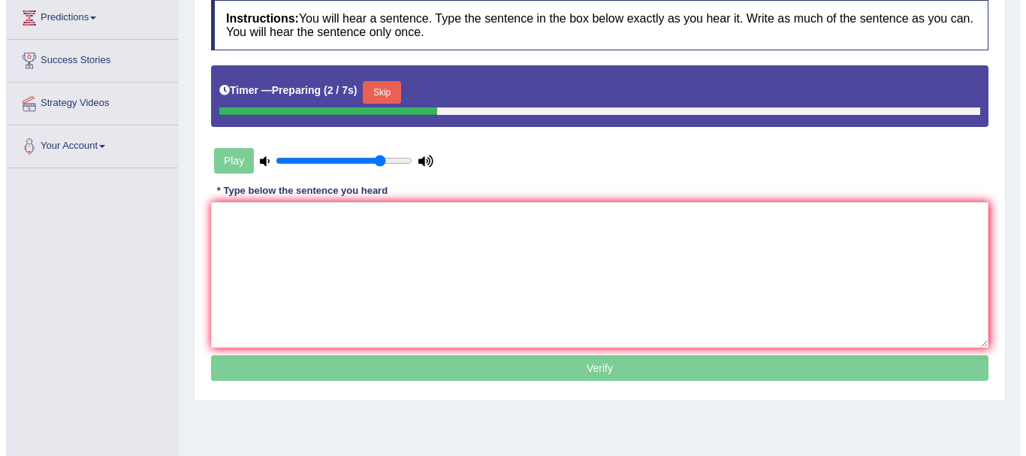
scroll to position [207, 0]
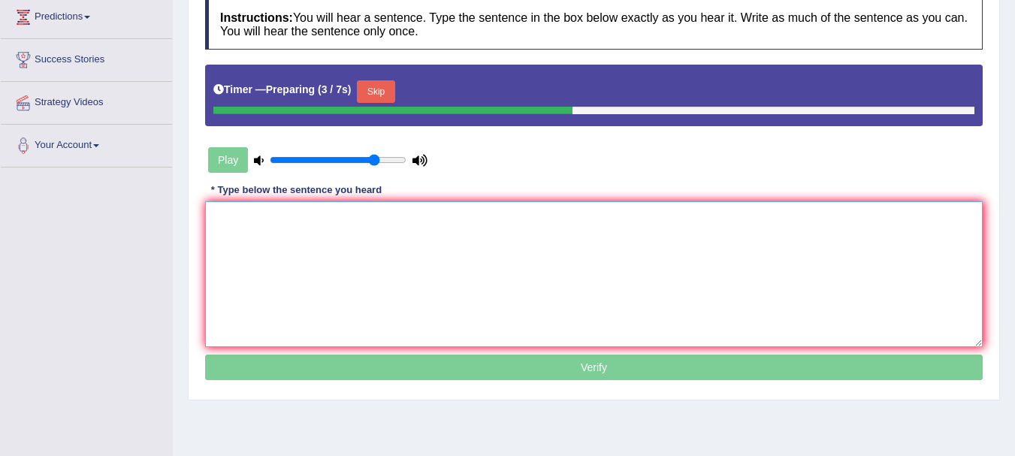
click at [349, 231] on textarea at bounding box center [594, 274] width 778 height 146
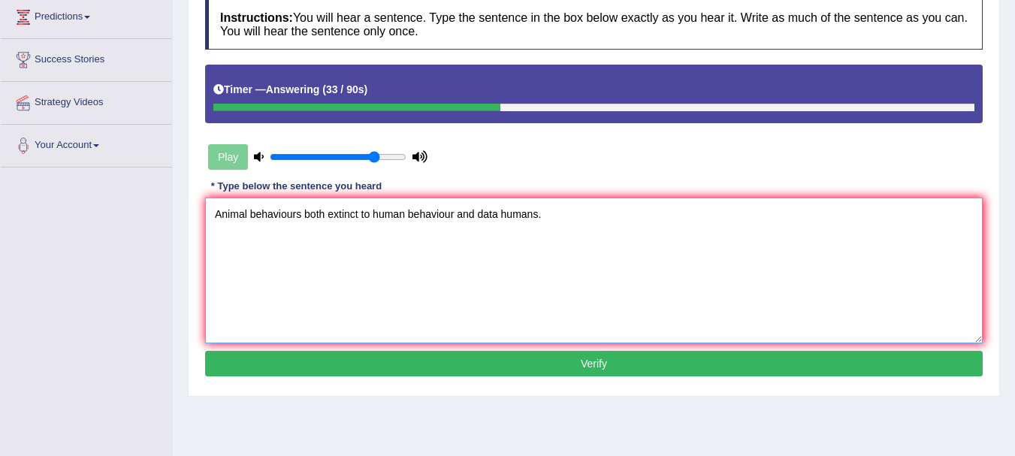
type textarea "Animal behaviours both extinct to human behaviour and data humans."
click at [480, 362] on button "Verify" at bounding box center [594, 364] width 778 height 26
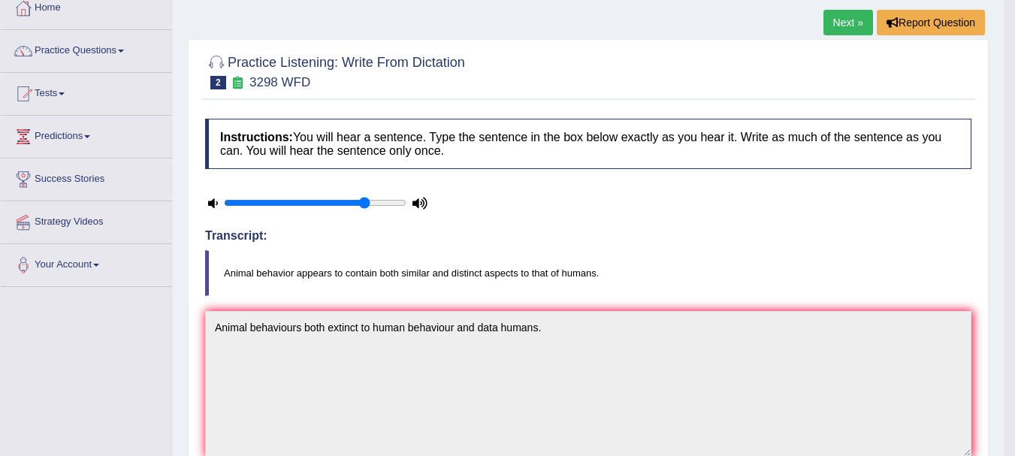
scroll to position [0, 0]
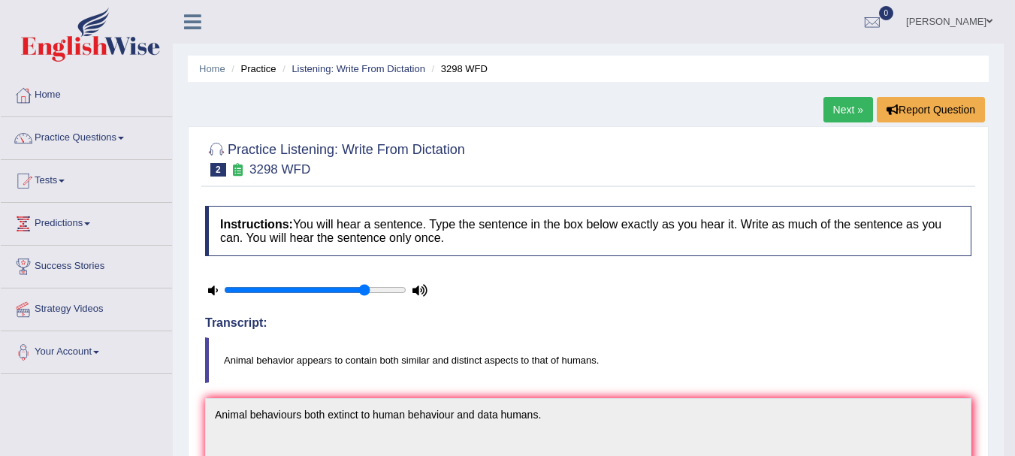
click at [845, 108] on link "Next »" at bounding box center [849, 110] width 50 height 26
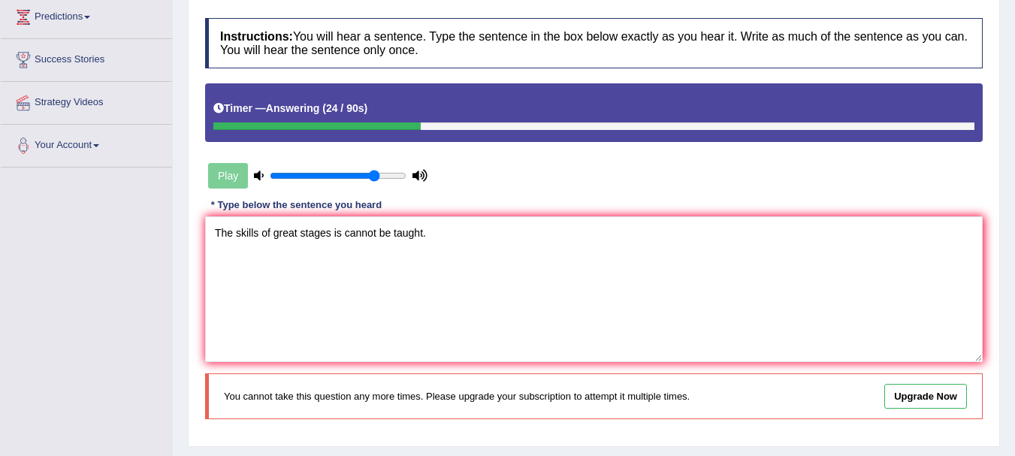
scroll to position [207, 0]
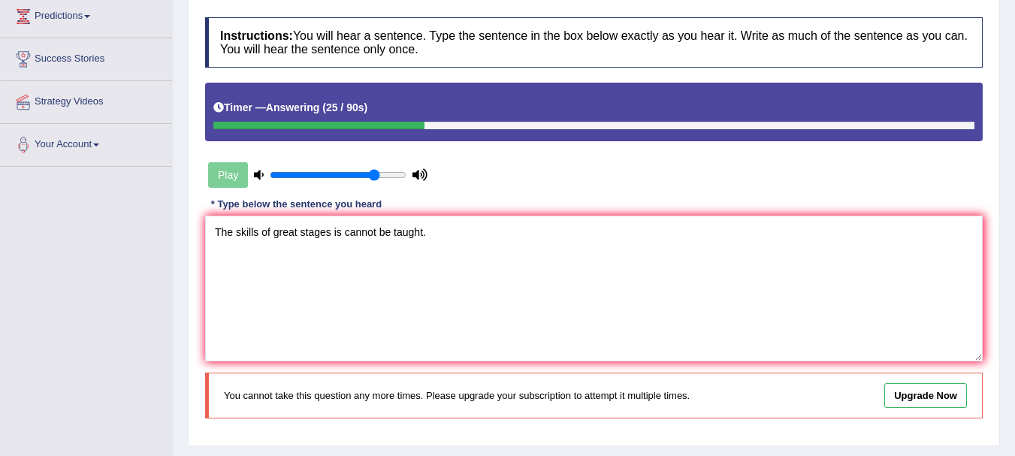
type textarea "The skills of great stages is cannot be taught."
click at [919, 398] on link "Upgrade Now" at bounding box center [925, 395] width 83 height 25
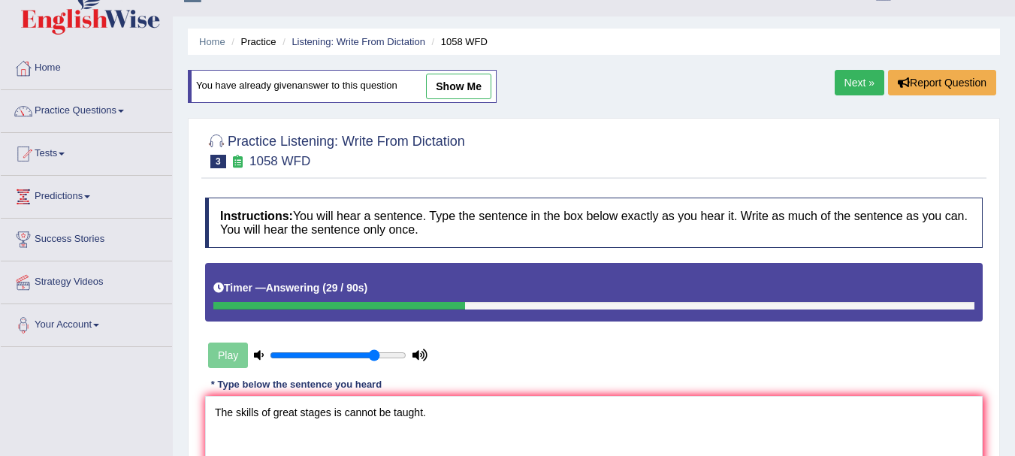
scroll to position [0, 0]
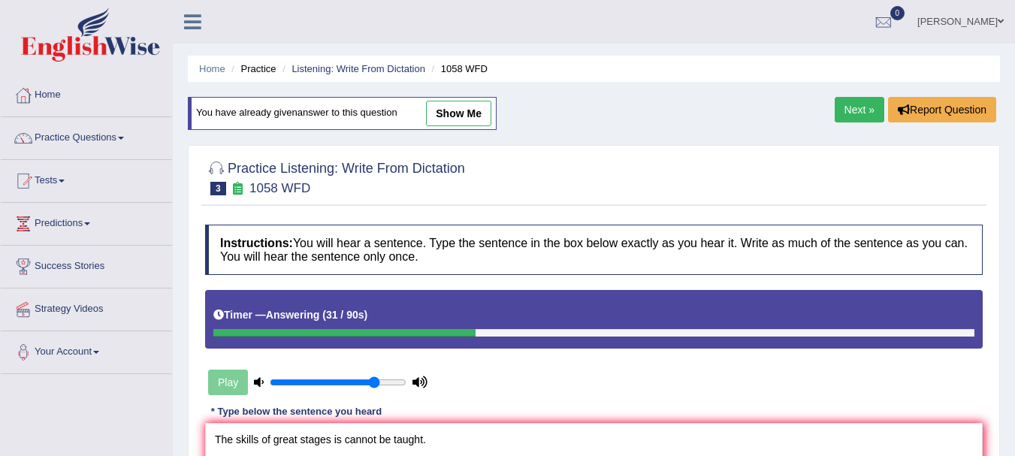
click at [835, 101] on link "Next »" at bounding box center [860, 110] width 50 height 26
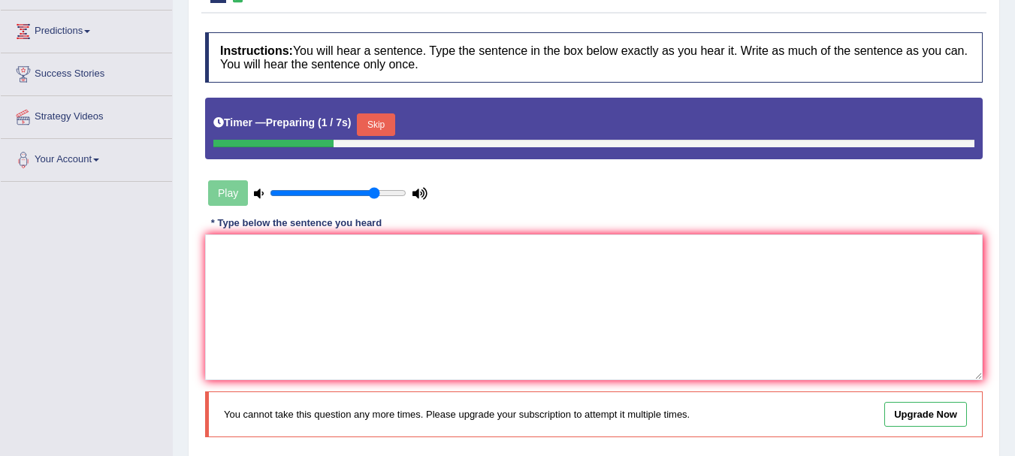
scroll to position [194, 0]
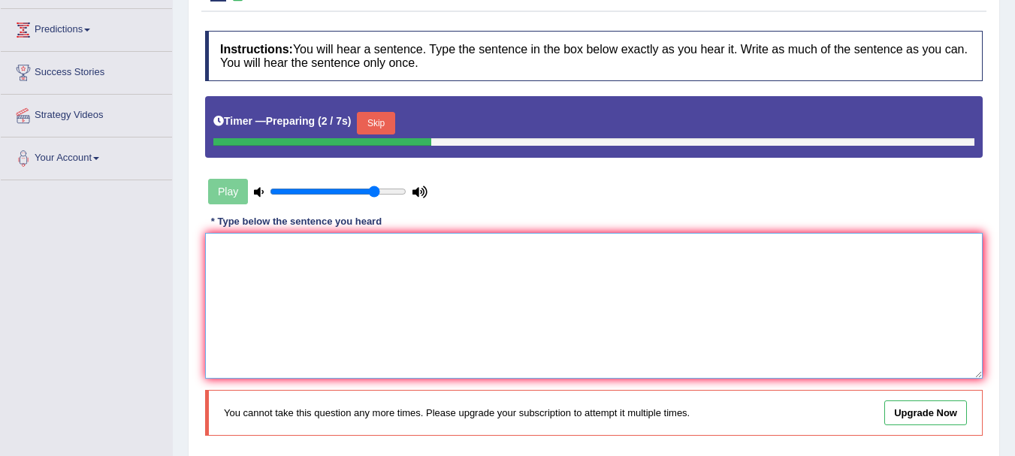
click at [428, 322] on textarea at bounding box center [594, 306] width 778 height 146
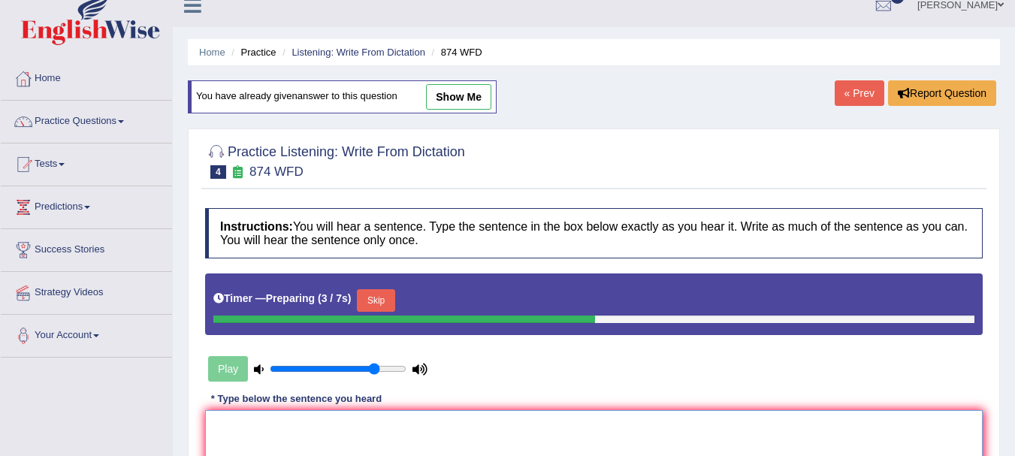
scroll to position [16, 0]
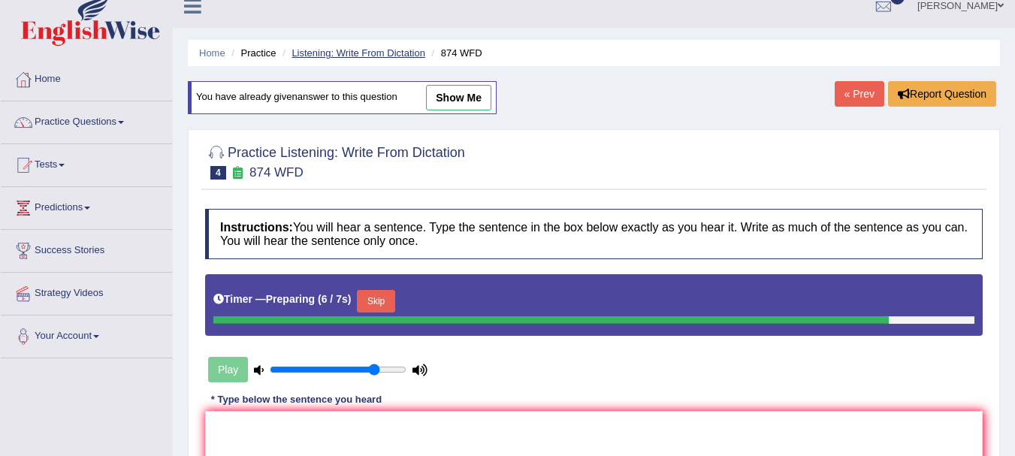
click at [319, 52] on link "Listening: Write From Dictation" at bounding box center [359, 52] width 134 height 11
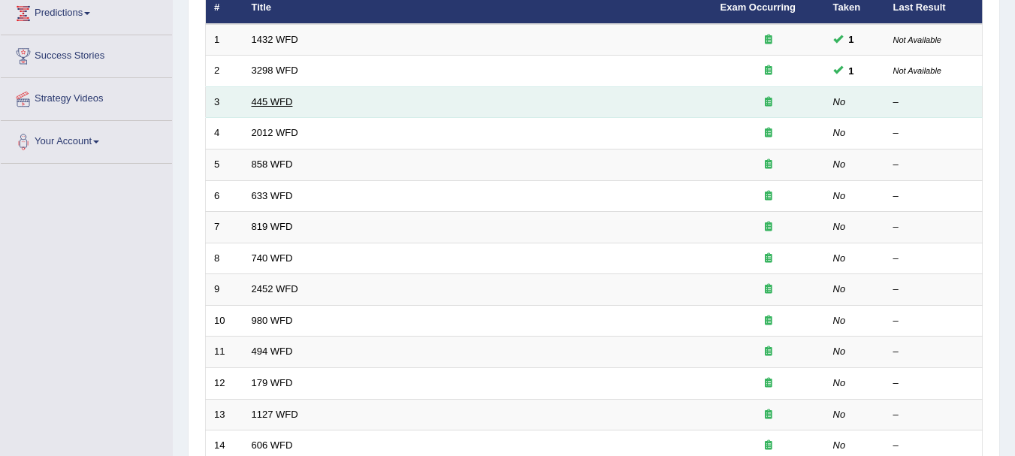
click at [274, 98] on link "445 WFD" at bounding box center [272, 101] width 41 height 11
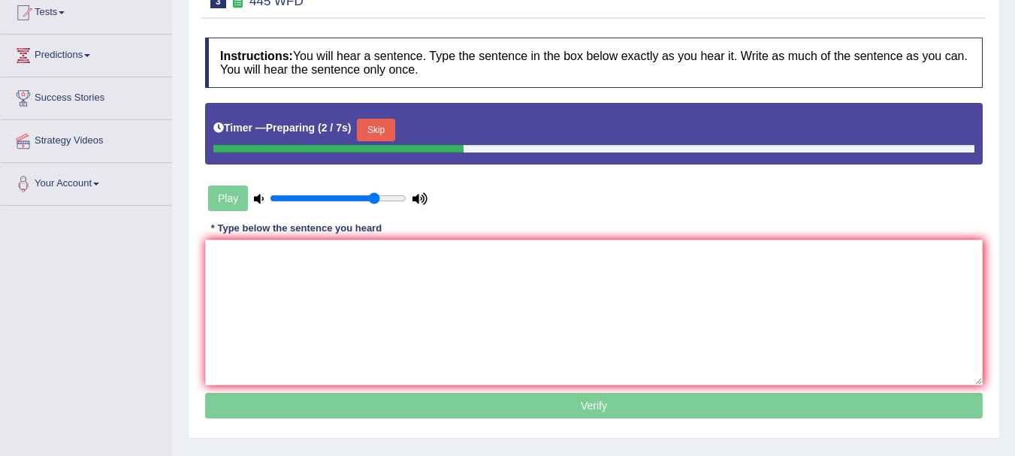
scroll to position [169, 0]
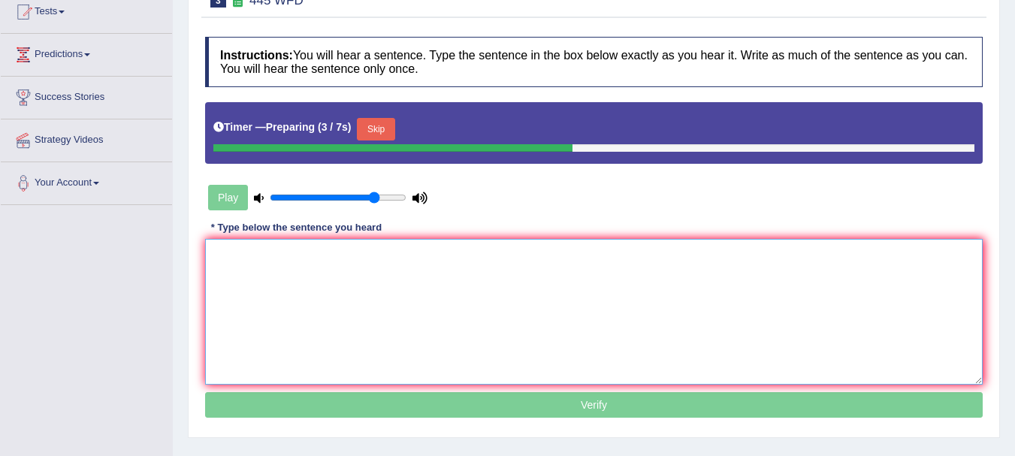
click at [255, 297] on textarea at bounding box center [594, 312] width 778 height 146
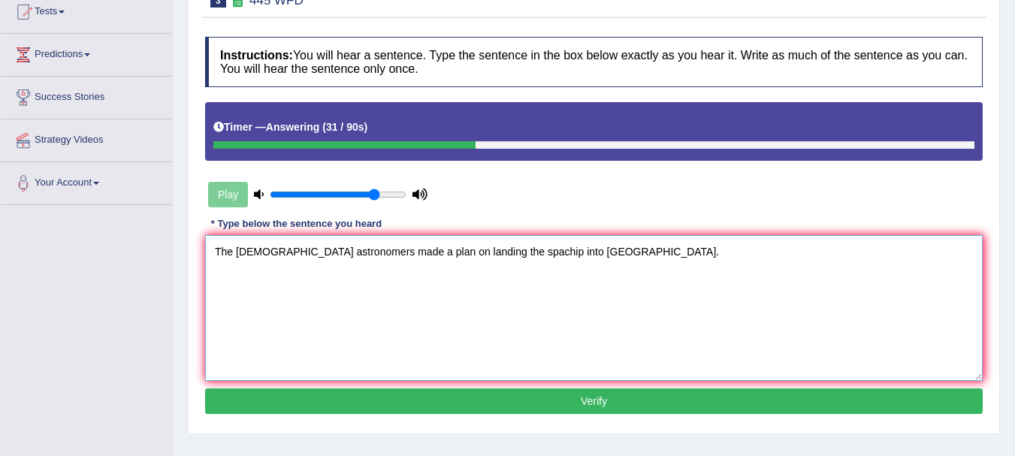
type textarea "The [DEMOGRAPHIC_DATA] astronomers made a plan on landing the spachip into [GEO…"
click at [478, 409] on button "Verify" at bounding box center [594, 401] width 778 height 26
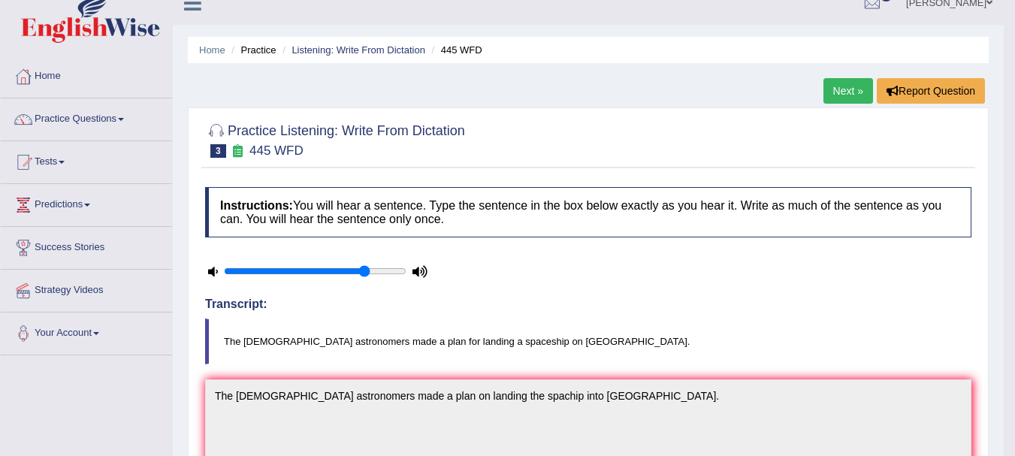
scroll to position [0, 0]
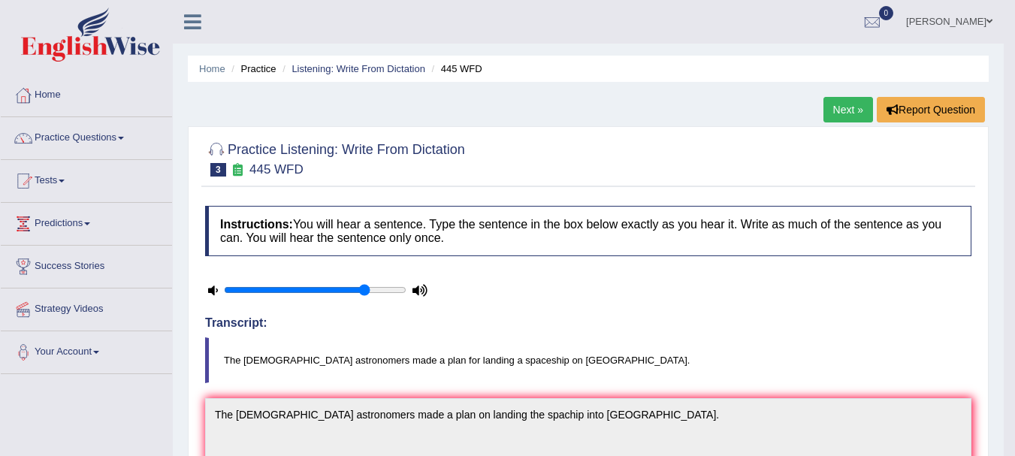
click at [839, 107] on link "Next »" at bounding box center [849, 110] width 50 height 26
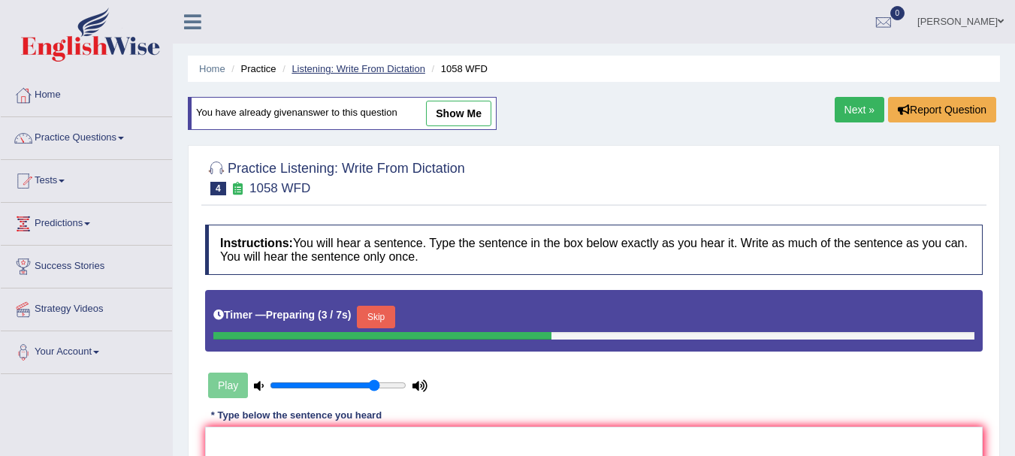
click at [391, 69] on link "Listening: Write From Dictation" at bounding box center [359, 68] width 134 height 11
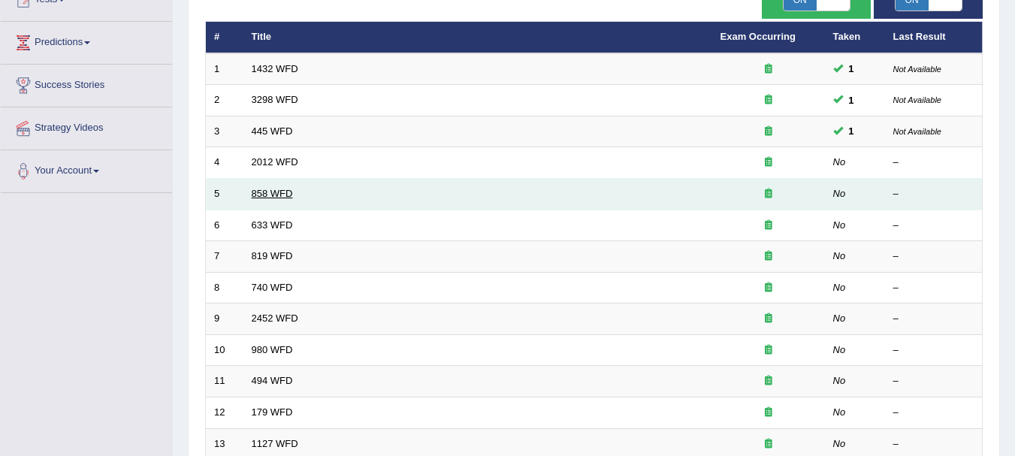
click at [267, 189] on link "858 WFD" at bounding box center [272, 193] width 41 height 11
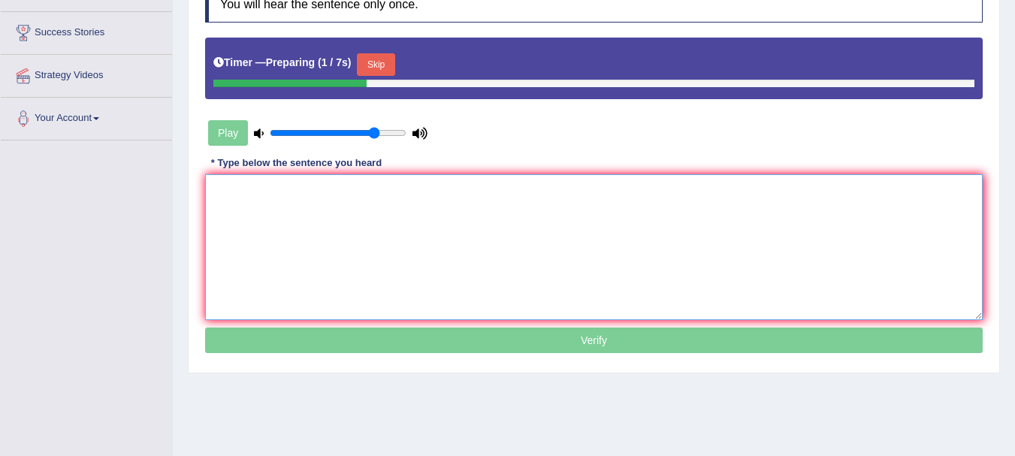
click at [267, 189] on textarea at bounding box center [594, 247] width 778 height 146
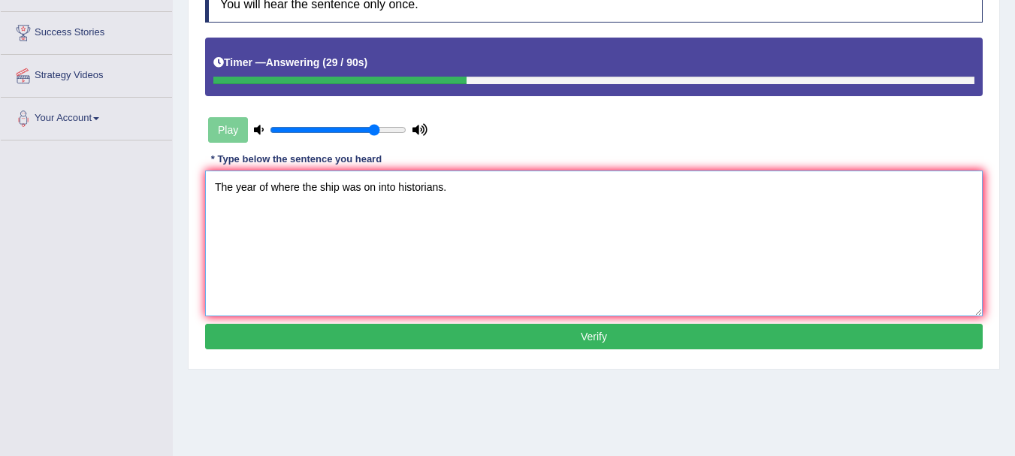
click at [340, 186] on textarea "The year of where the ship was on into historians." at bounding box center [594, 244] width 778 height 146
type textarea "The year of where the ship enterlands was on into historians."
click at [473, 349] on button "Verify" at bounding box center [594, 337] width 778 height 26
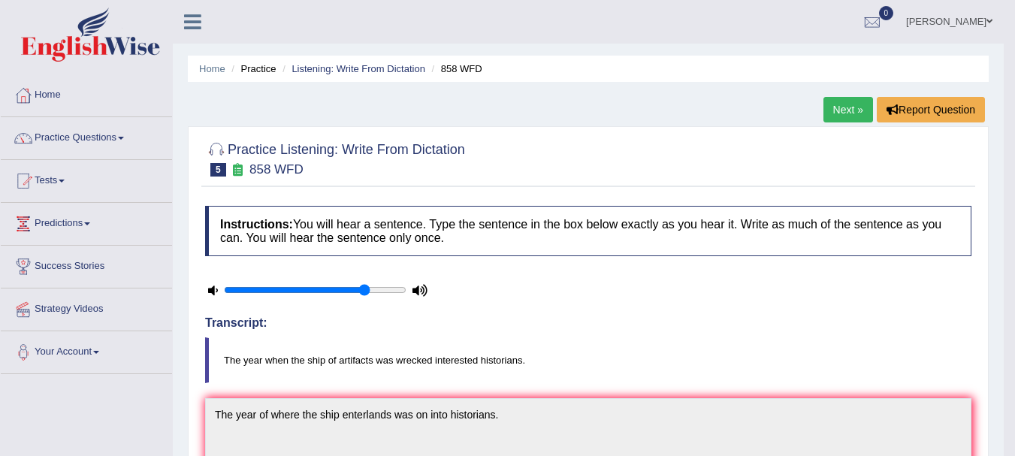
click at [836, 97] on link "Next »" at bounding box center [849, 110] width 50 height 26
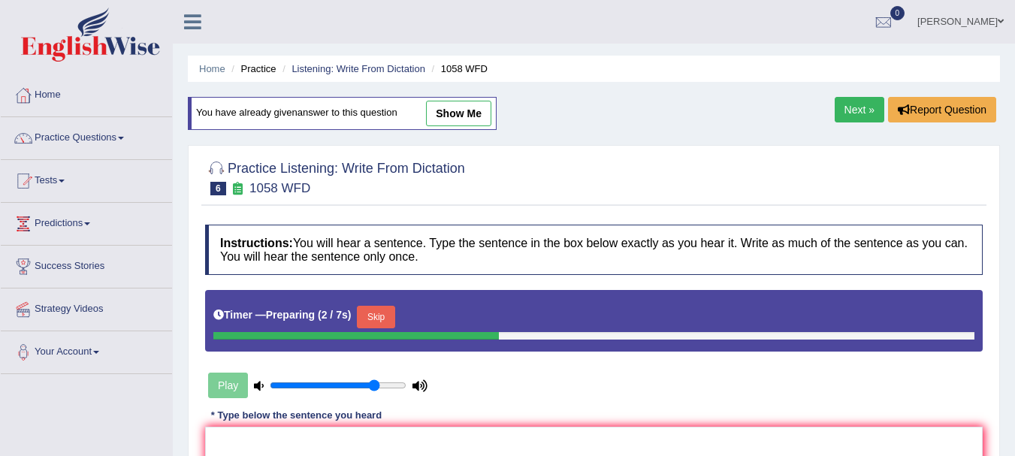
click at [848, 112] on link "Next »" at bounding box center [860, 110] width 50 height 26
click at [851, 109] on link "« Prev" at bounding box center [860, 110] width 50 height 26
click at [404, 68] on link "Listening: Write From Dictation" at bounding box center [359, 68] width 134 height 11
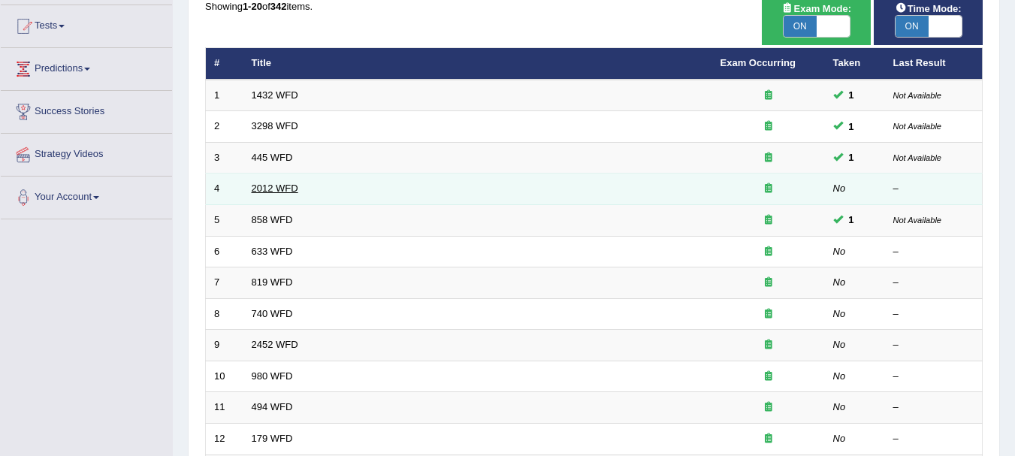
click at [268, 189] on link "2012 WFD" at bounding box center [275, 188] width 47 height 11
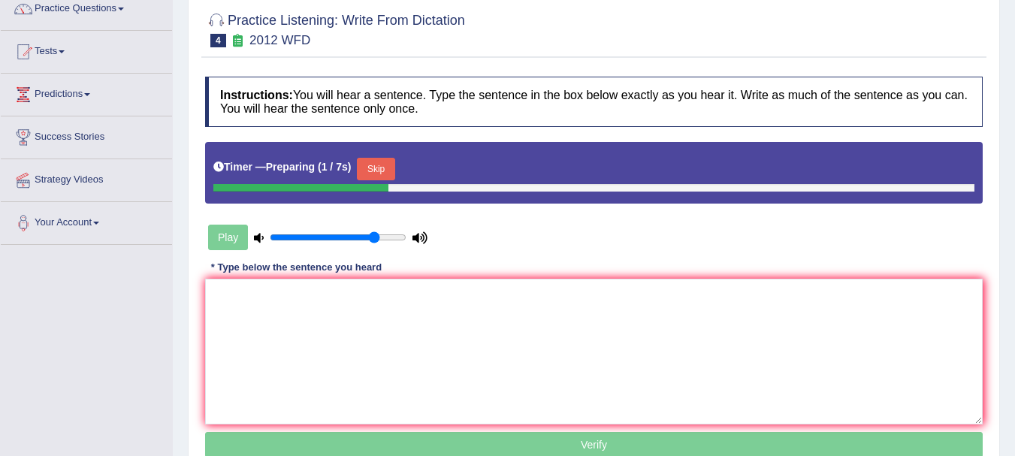
scroll to position [130, 0]
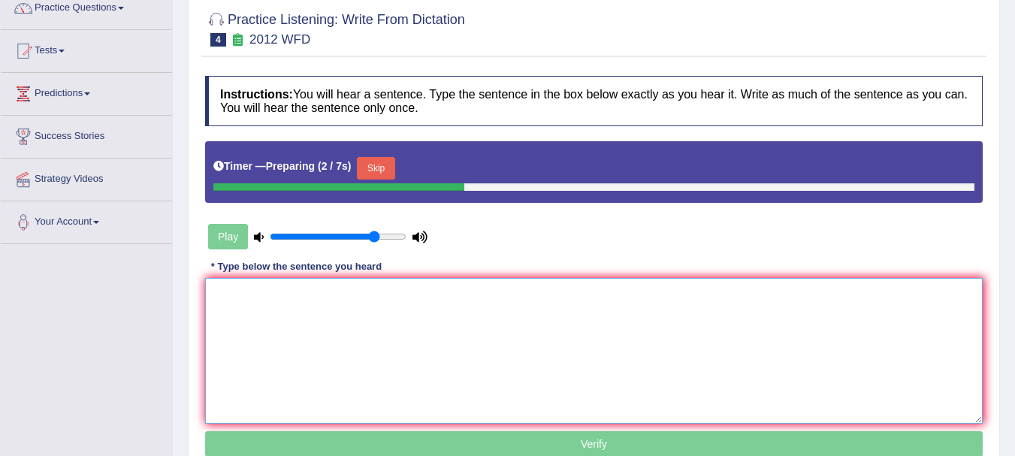
click at [342, 330] on textarea at bounding box center [594, 351] width 778 height 146
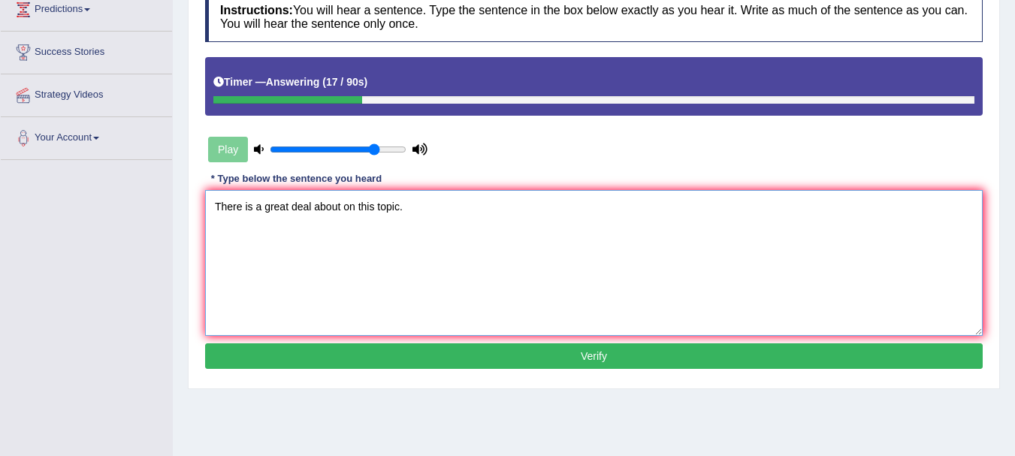
scroll to position [222, 0]
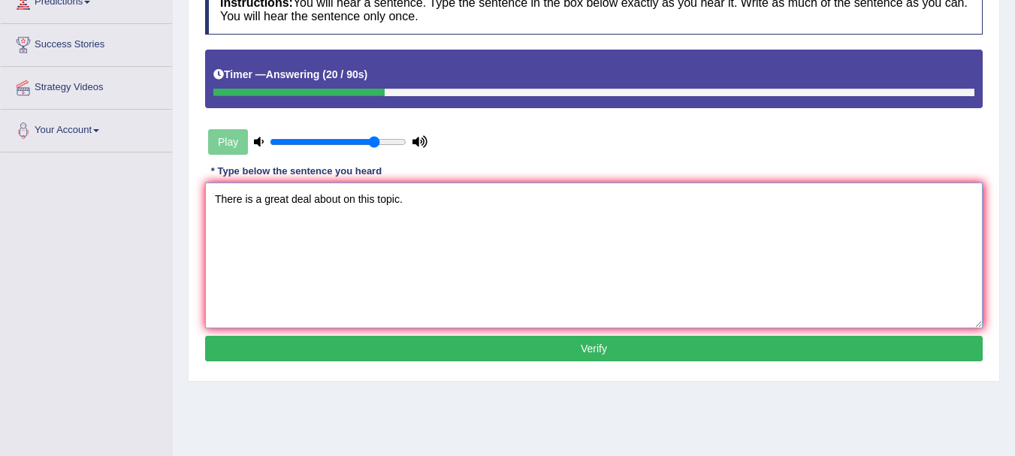
type textarea "There is a great deal about on this topic."
click at [355, 343] on button "Verify" at bounding box center [594, 349] width 778 height 26
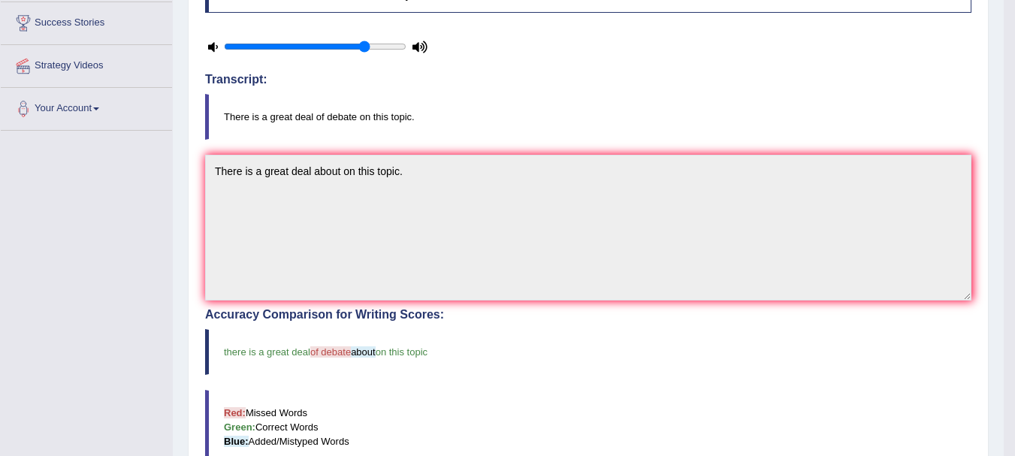
scroll to position [0, 0]
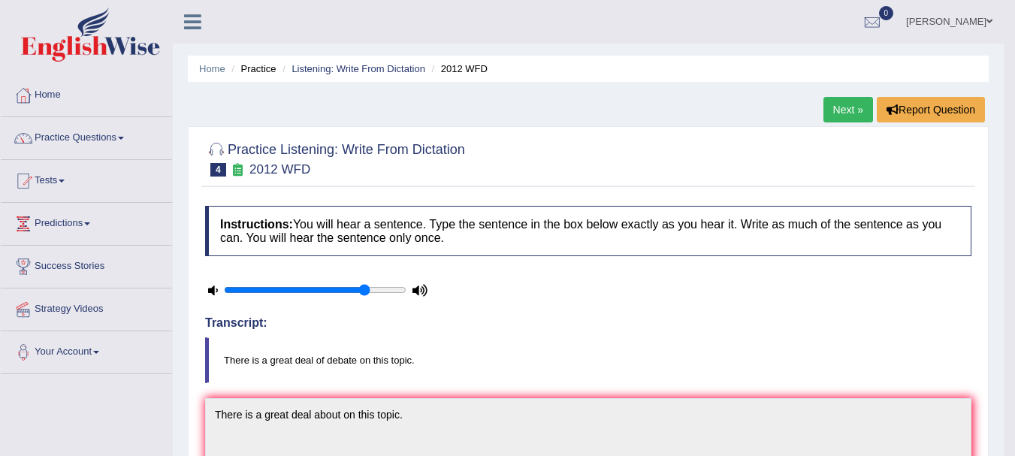
click at [838, 112] on link "Next »" at bounding box center [849, 110] width 50 height 26
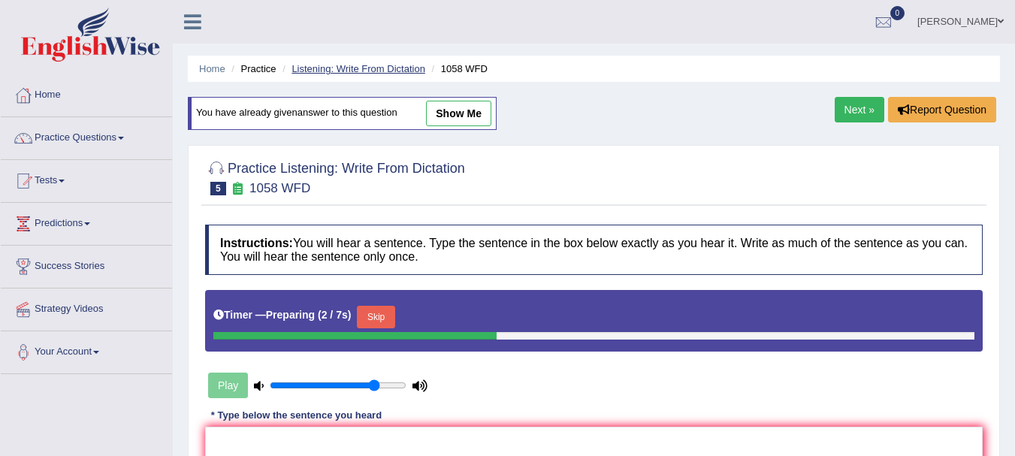
click at [397, 71] on link "Listening: Write From Dictation" at bounding box center [359, 68] width 134 height 11
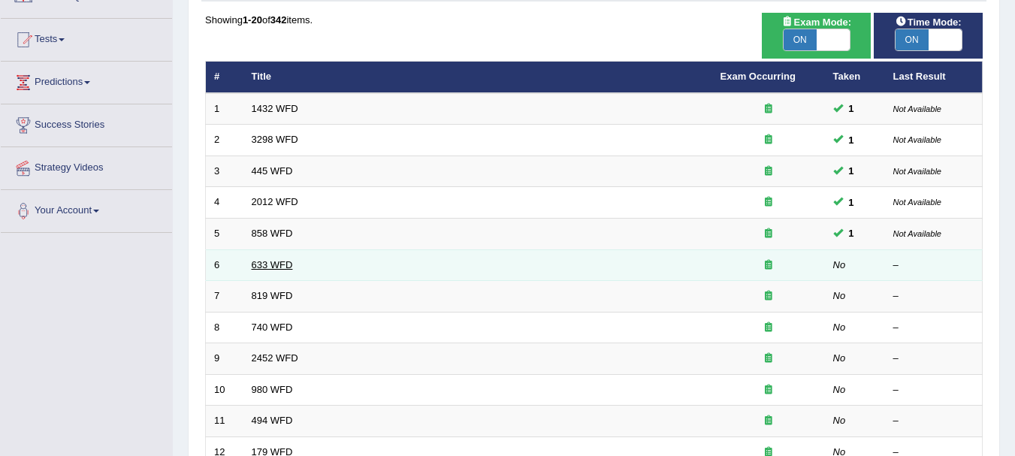
click at [282, 262] on link "633 WFD" at bounding box center [272, 264] width 41 height 11
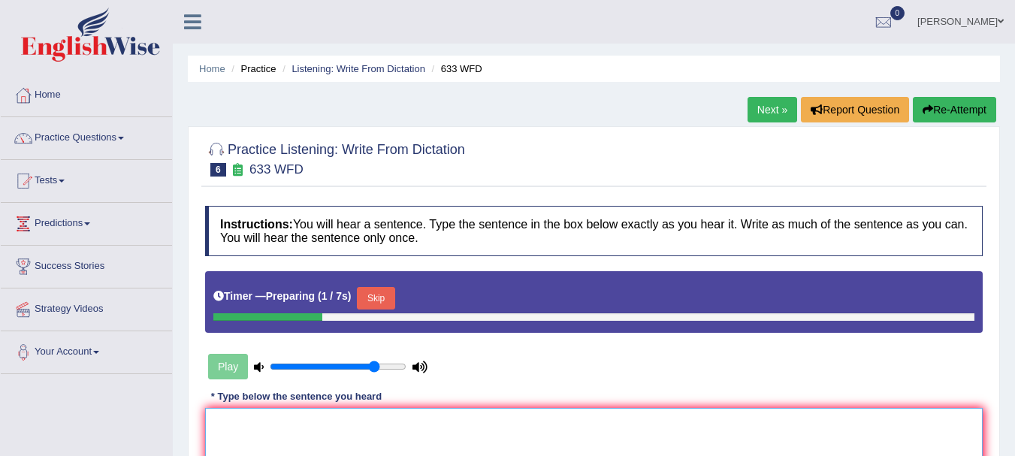
scroll to position [218, 0]
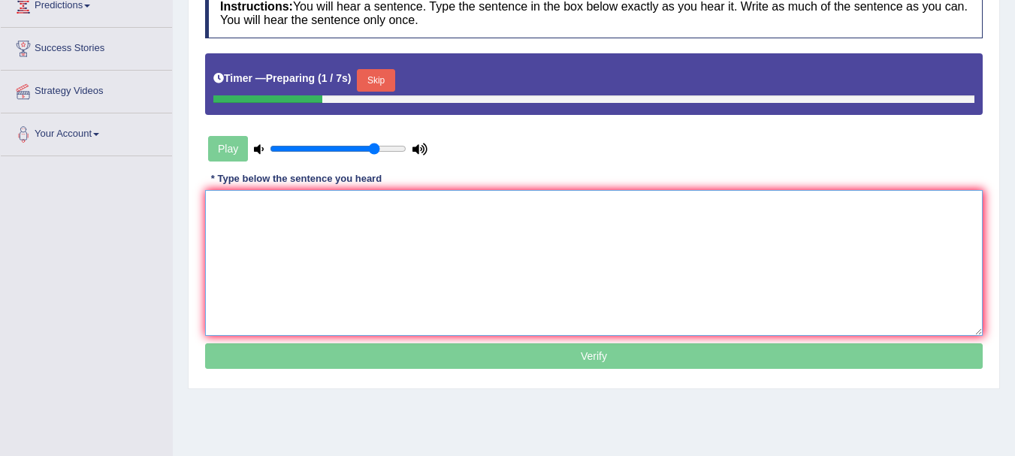
click at [392, 256] on textarea at bounding box center [594, 263] width 778 height 146
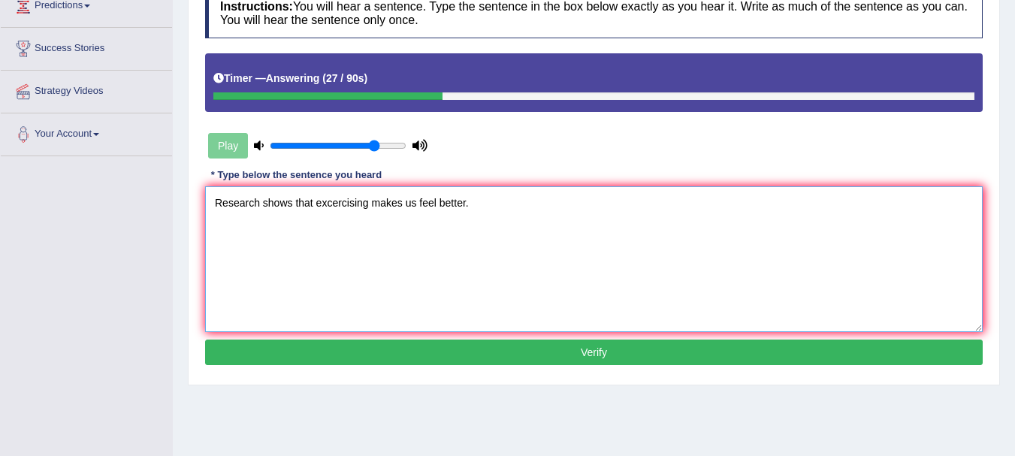
type textarea "Research shows that excercising makes us feel better."
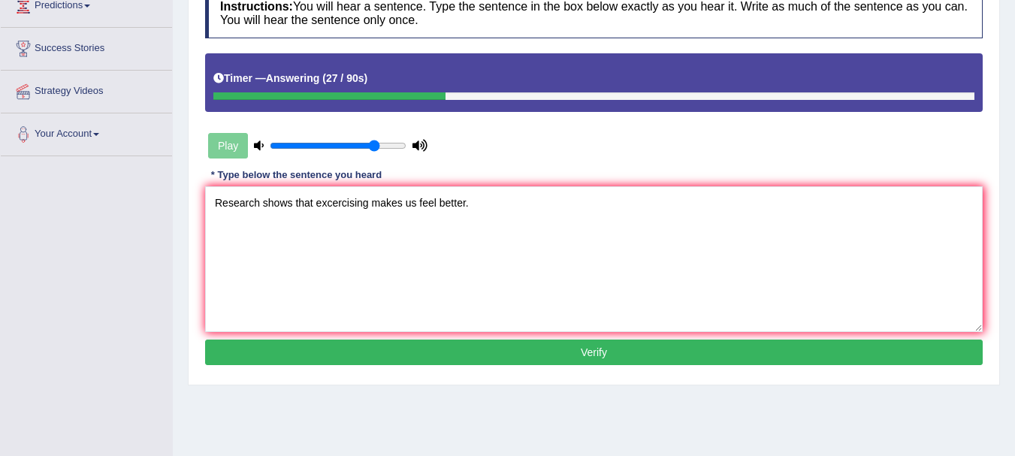
click at [404, 354] on button "Verify" at bounding box center [594, 353] width 778 height 26
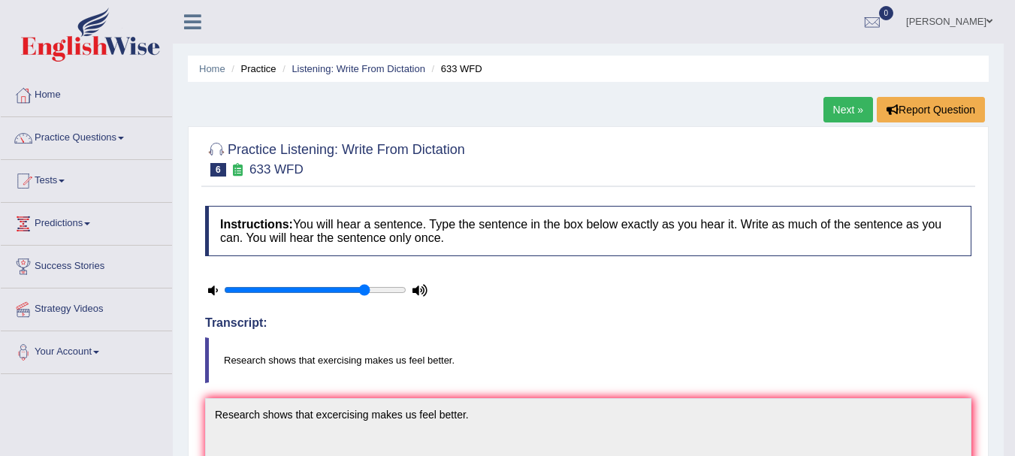
click at [836, 105] on link "Next »" at bounding box center [849, 110] width 50 height 26
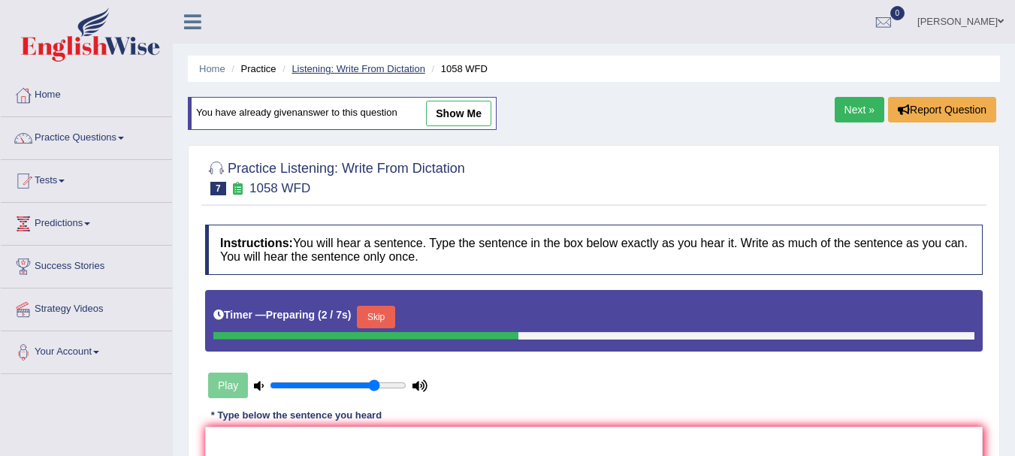
click at [387, 73] on link "Listening: Write From Dictation" at bounding box center [359, 68] width 134 height 11
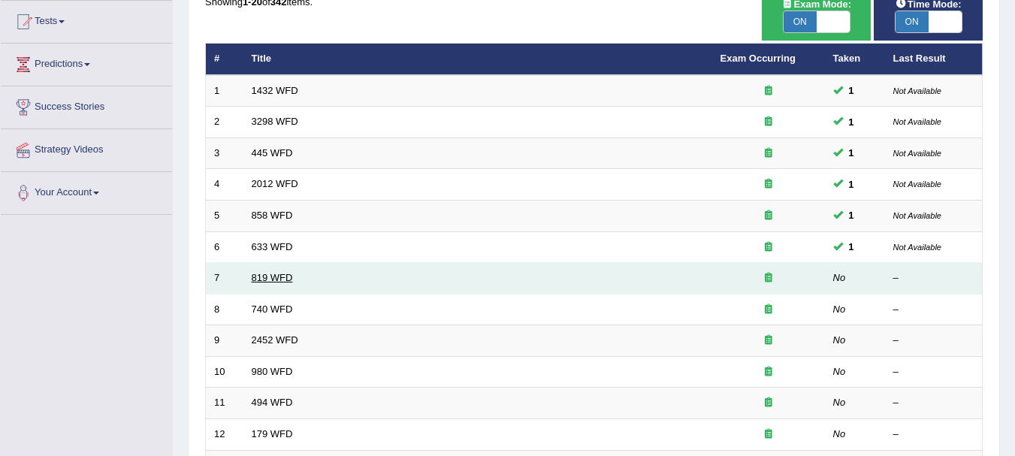
click at [273, 276] on link "819 WFD" at bounding box center [272, 277] width 41 height 11
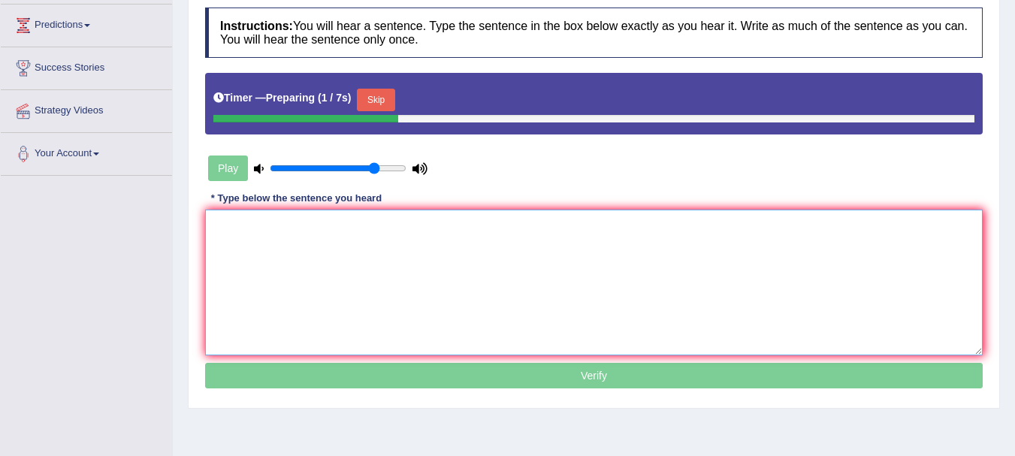
click at [393, 297] on textarea at bounding box center [594, 283] width 778 height 146
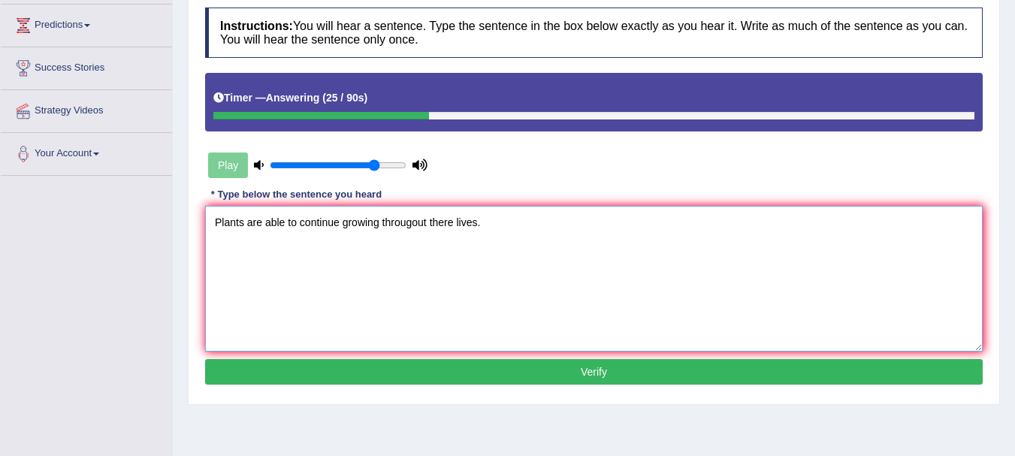
type textarea "Plants are able to continue growing througout there lives."
click at [446, 373] on button "Verify" at bounding box center [594, 372] width 778 height 26
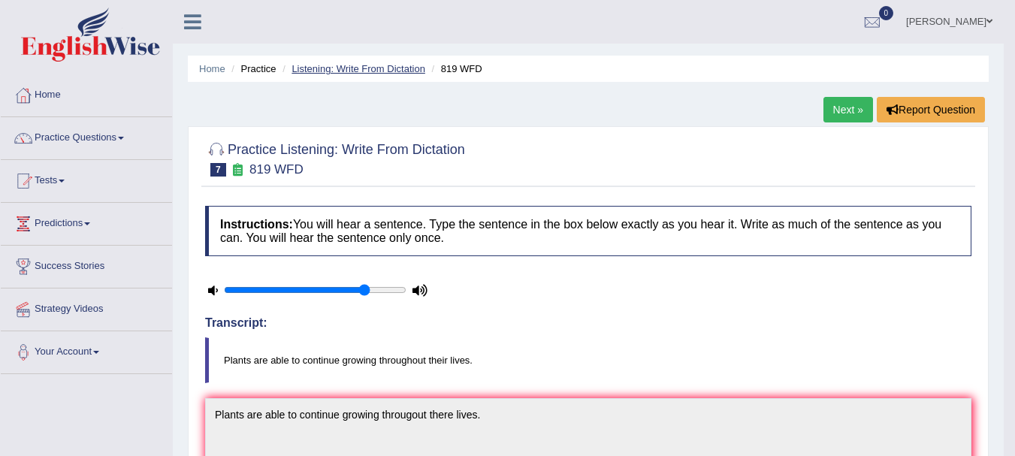
click at [374, 70] on link "Listening: Write From Dictation" at bounding box center [359, 68] width 134 height 11
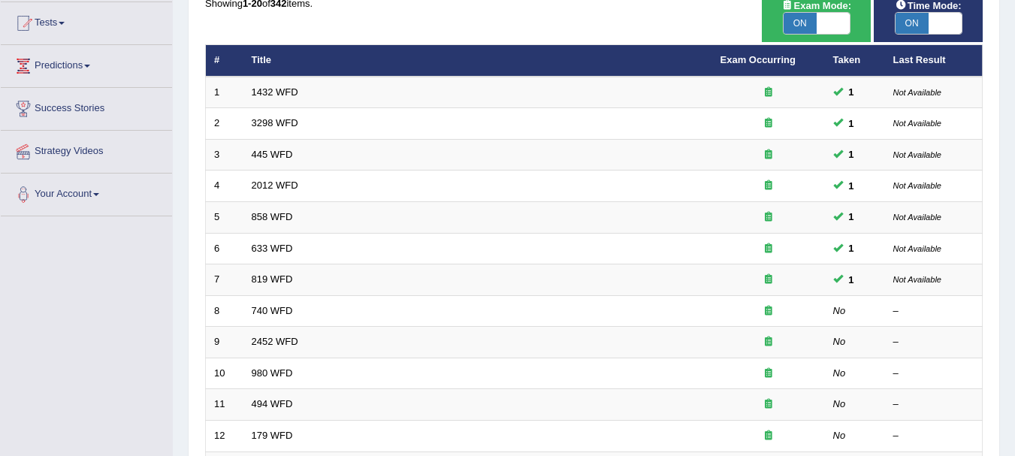
scroll to position [158, 0]
click at [290, 309] on link "740 WFD" at bounding box center [272, 310] width 41 height 11
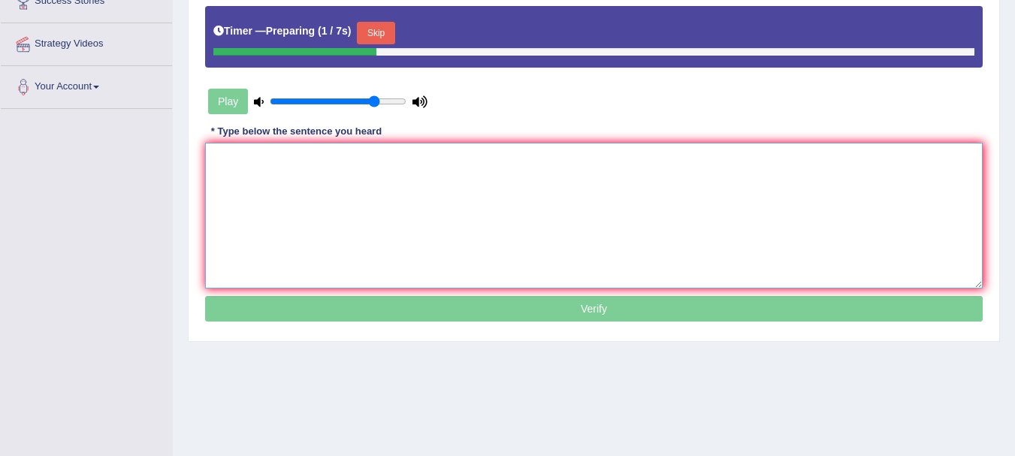
click at [313, 216] on textarea at bounding box center [594, 216] width 778 height 146
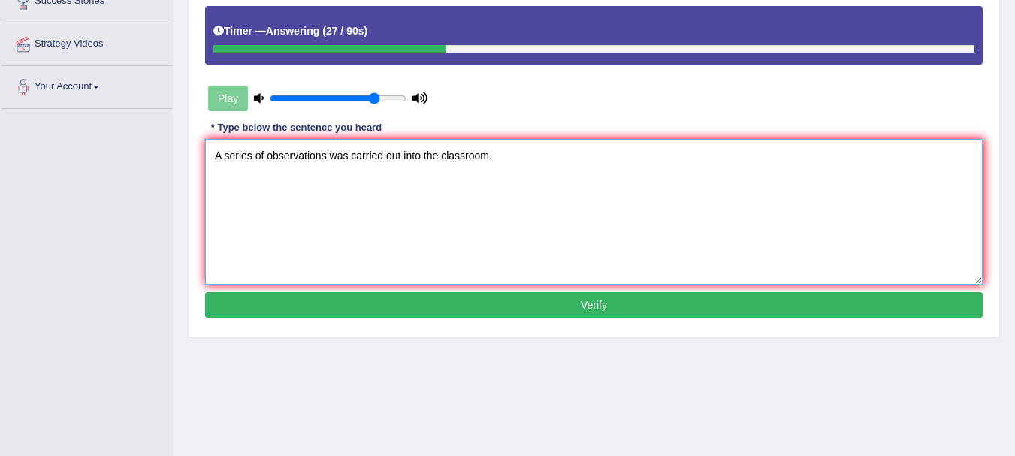
type textarea "A series of observations was carried out into the classroom."
click at [395, 319] on div "Instructions: You will hear a sentence. Type the sentence in the box below exac…" at bounding box center [593, 131] width 785 height 397
click at [388, 312] on button "Verify" at bounding box center [594, 305] width 778 height 26
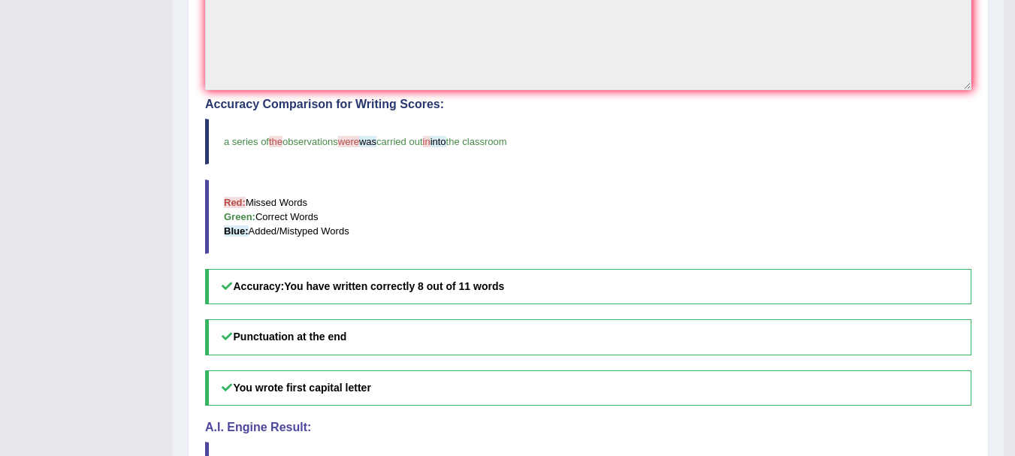
scroll to position [460, 0]
